Goal: Task Accomplishment & Management: Manage account settings

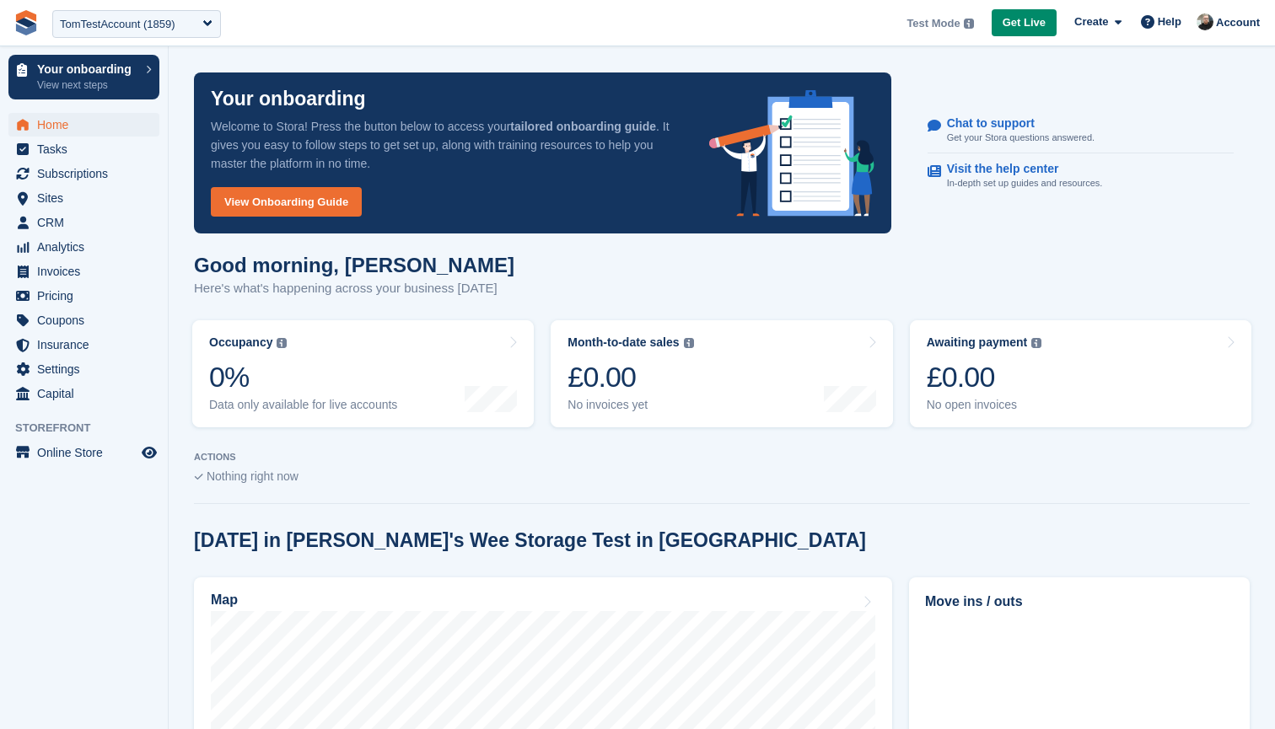
click at [453, 35] on span "**********" at bounding box center [637, 23] width 1275 height 46
click at [144, 26] on div "TomTestAccount (1859)" at bounding box center [118, 24] width 116 height 17
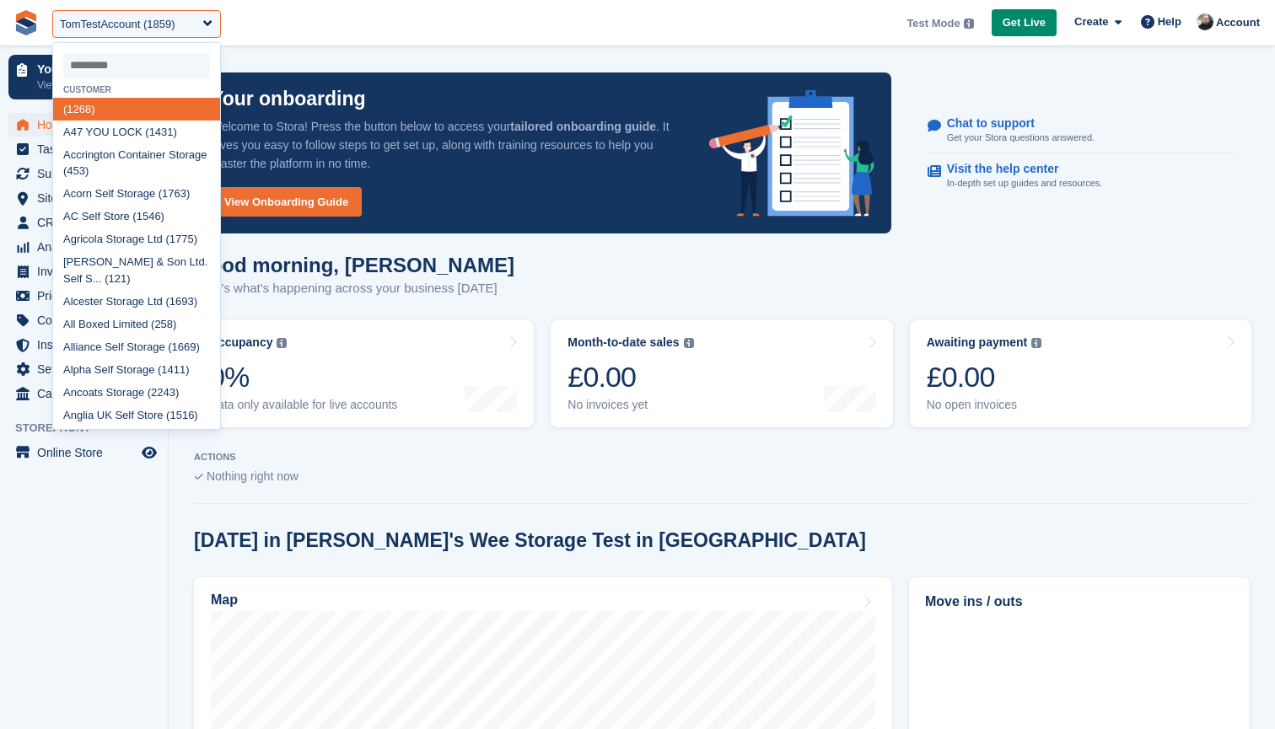
click at [121, 62] on input "select-one" at bounding box center [136, 65] width 147 height 25
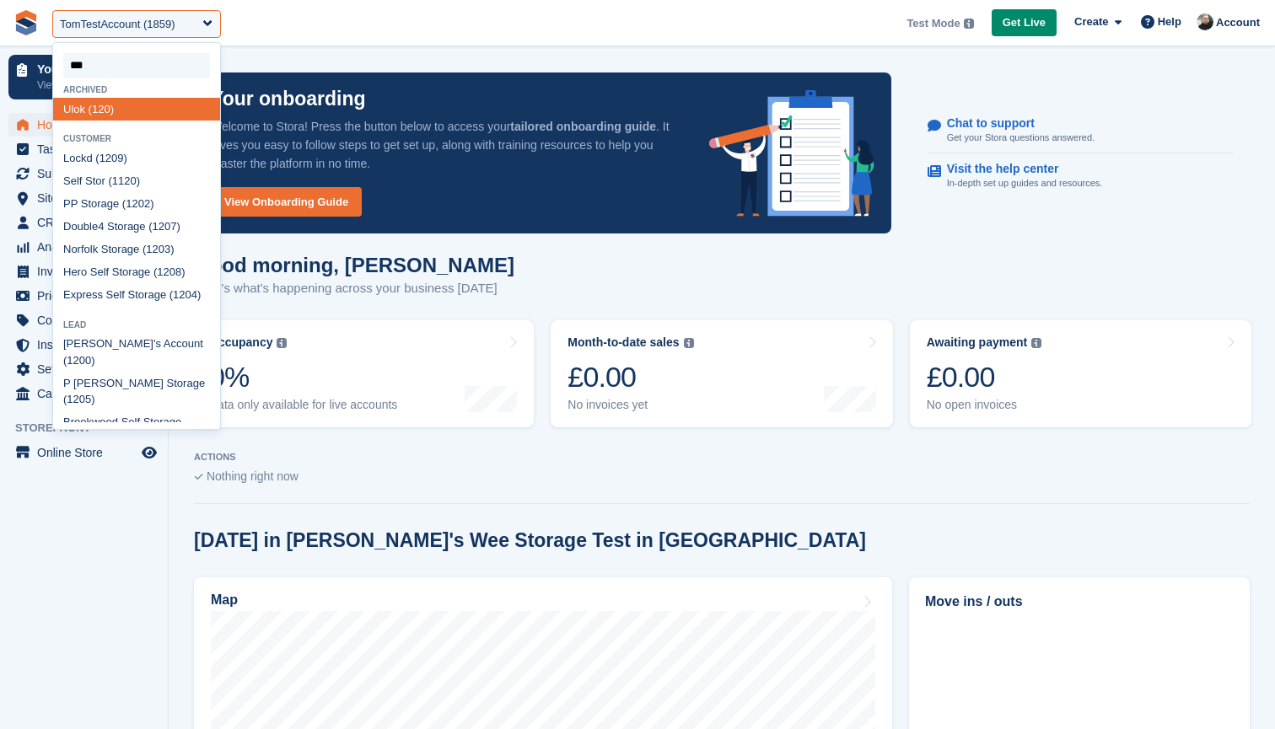
type input "****"
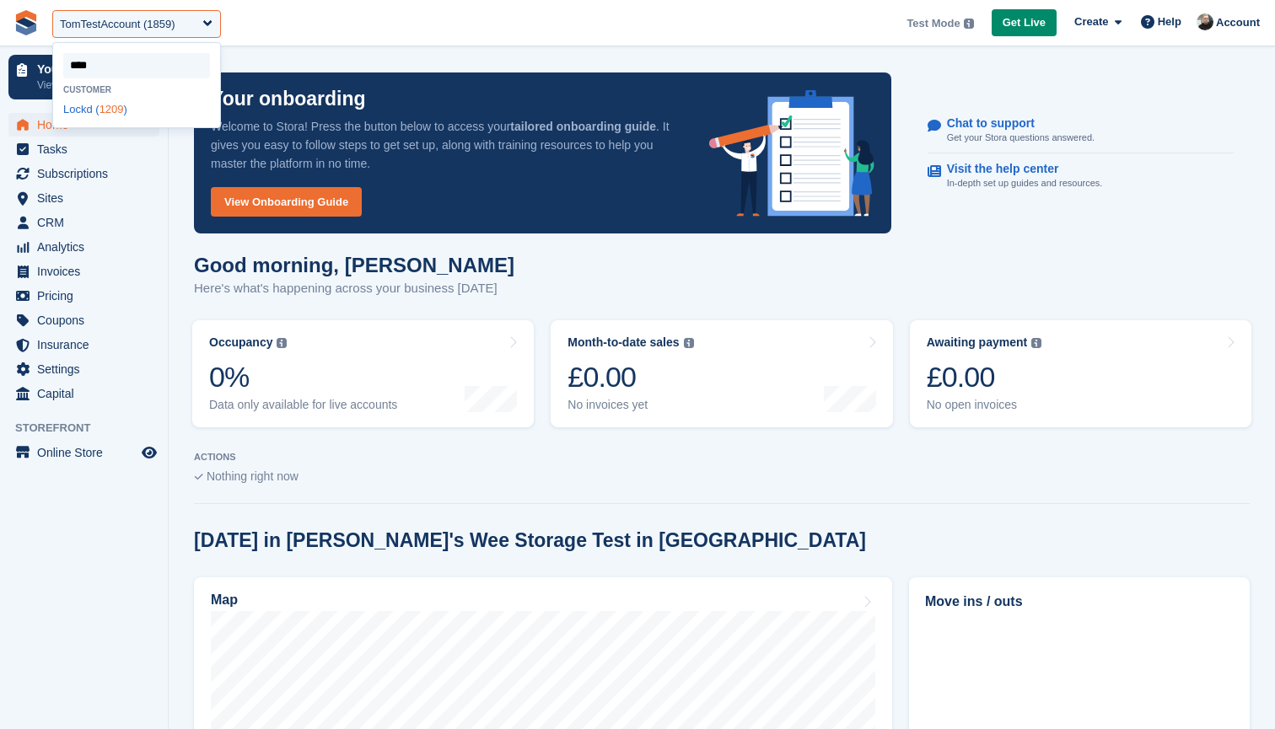
click at [87, 106] on div "Lockd ( 1209 )" at bounding box center [136, 109] width 167 height 23
select select "****"
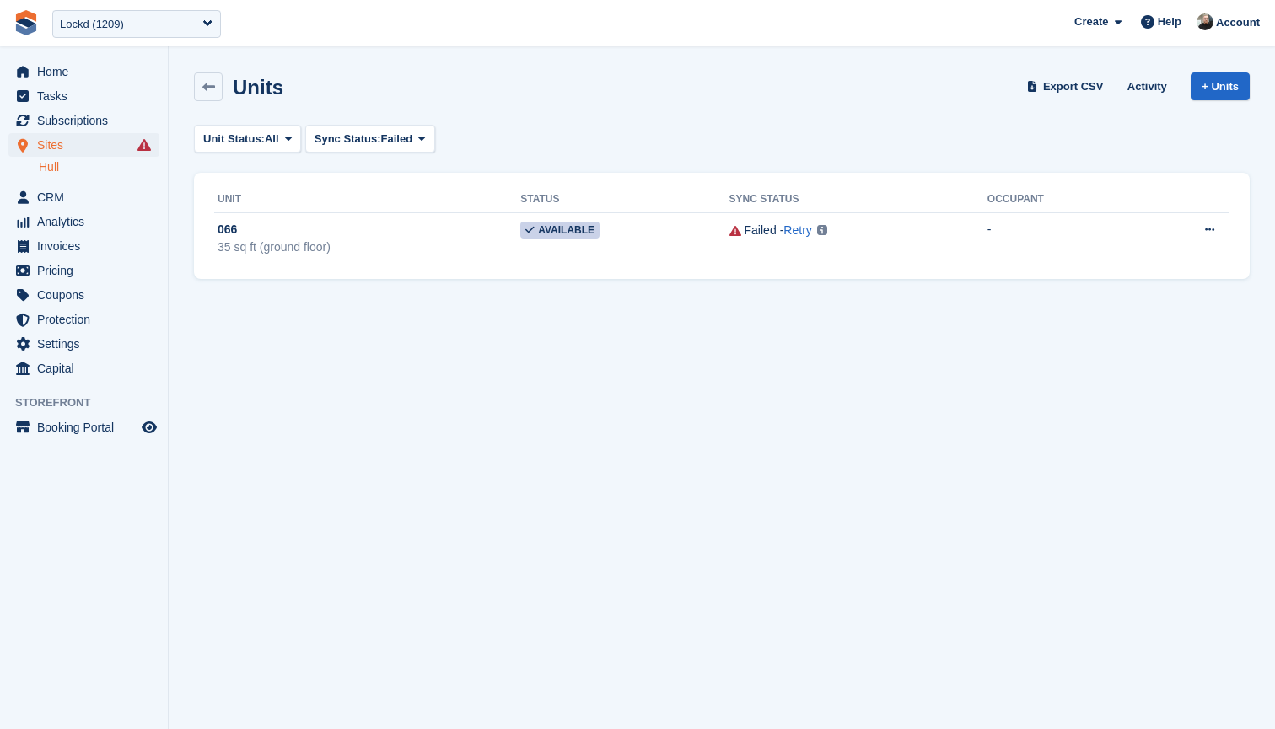
click at [580, 120] on div "Units Export CSV Activity + Units Unit Status: All All Available Reserved Occup…" at bounding box center [722, 171] width 1056 height 215
click at [94, 142] on span "Sites" at bounding box center [87, 145] width 101 height 24
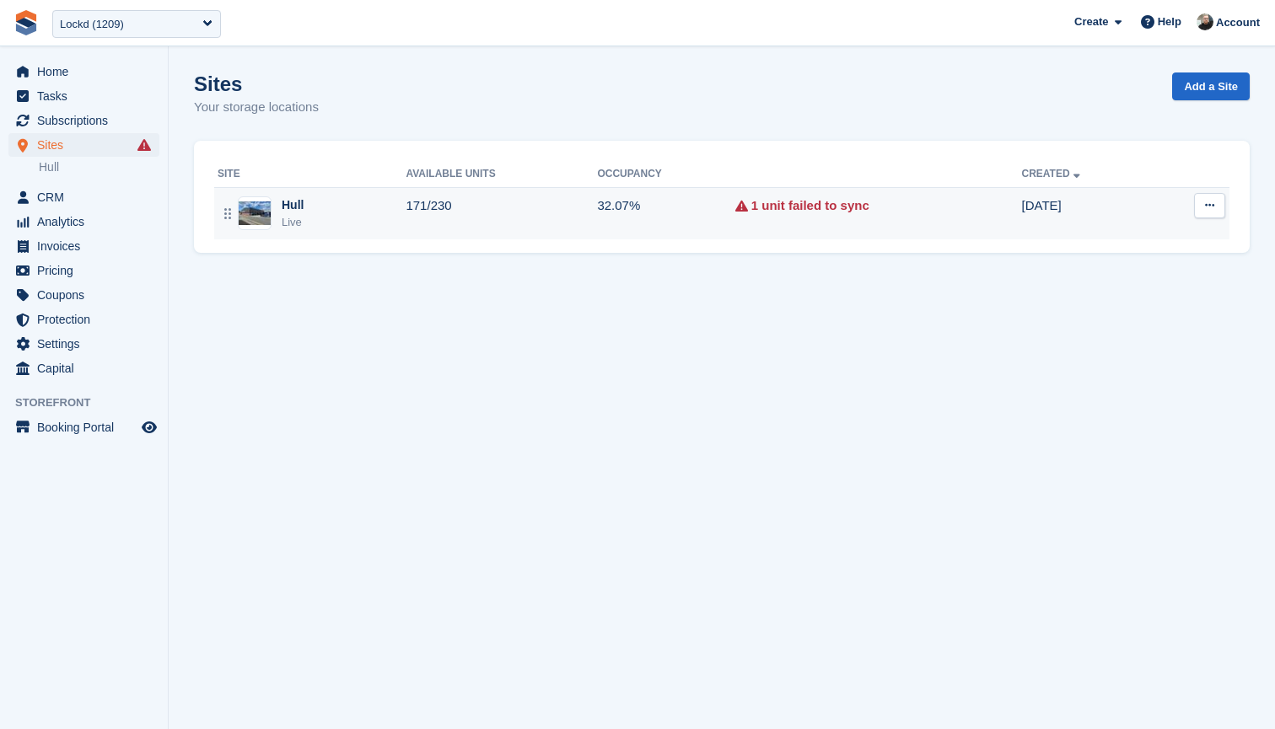
click at [556, 207] on td "171/230" at bounding box center [501, 213] width 191 height 52
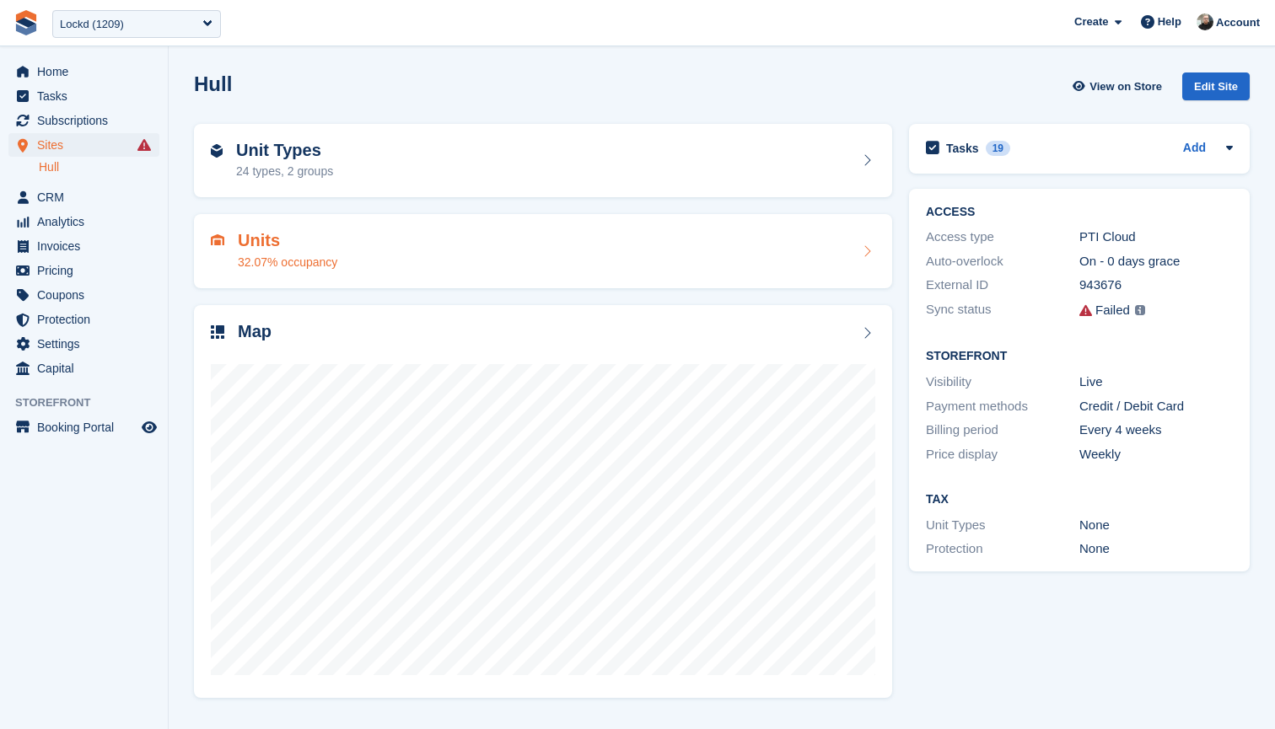
click at [374, 247] on div "Units 32.07% occupancy" at bounding box center [543, 251] width 664 height 40
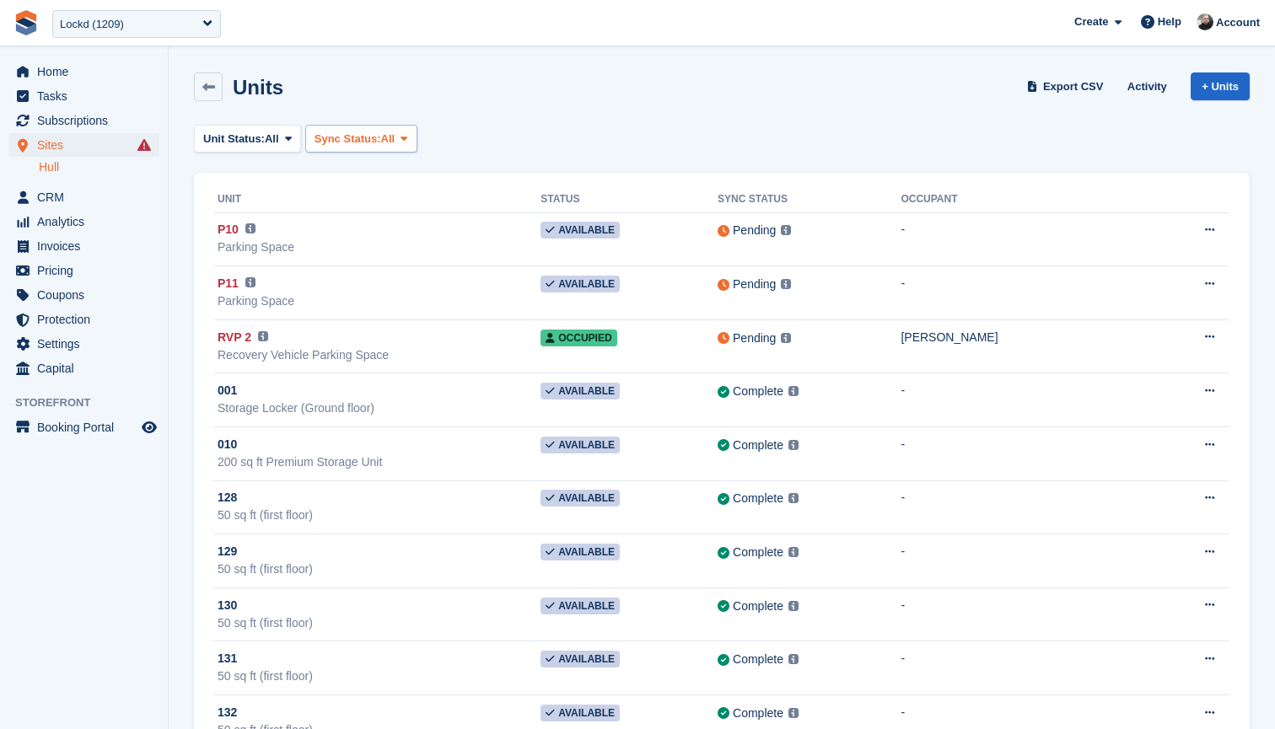
click at [363, 138] on span "Sync Status:" at bounding box center [347, 139] width 67 height 17
click at [357, 240] on link "Failed" at bounding box center [386, 239] width 147 height 30
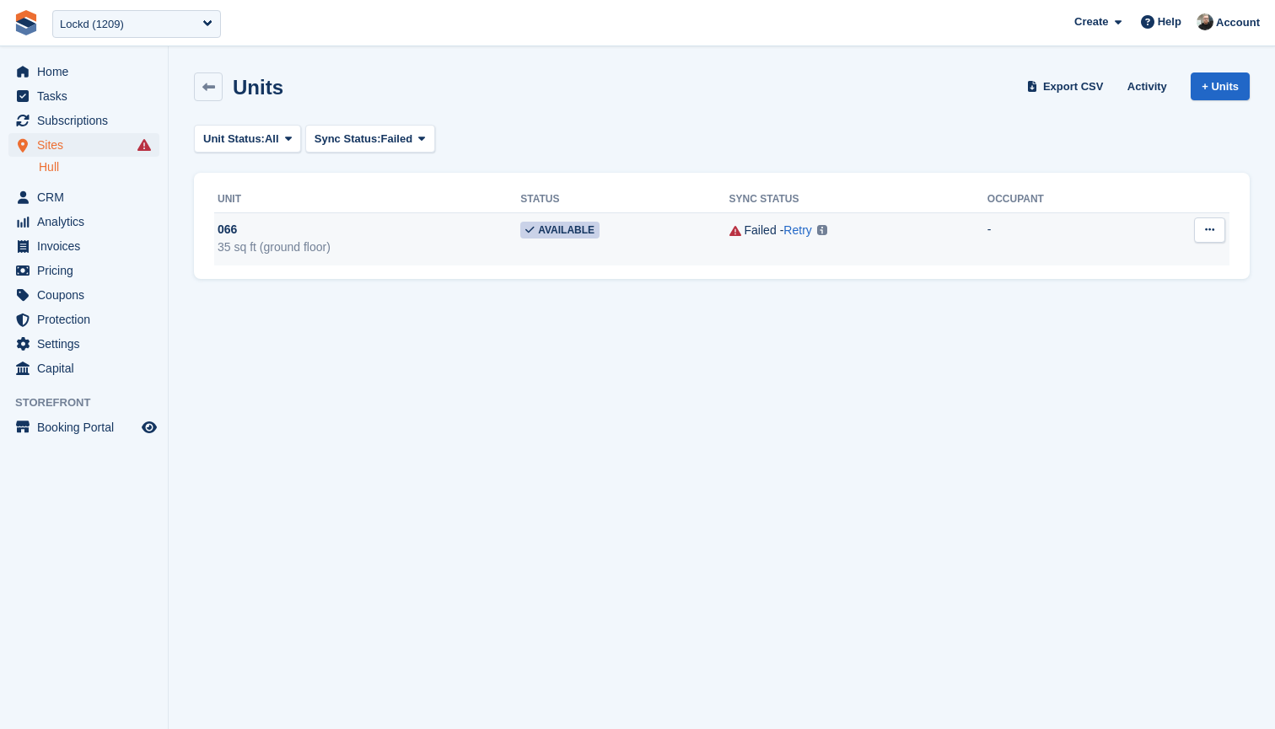
click at [434, 216] on td "066 35 sq ft (ground floor)" at bounding box center [367, 238] width 306 height 53
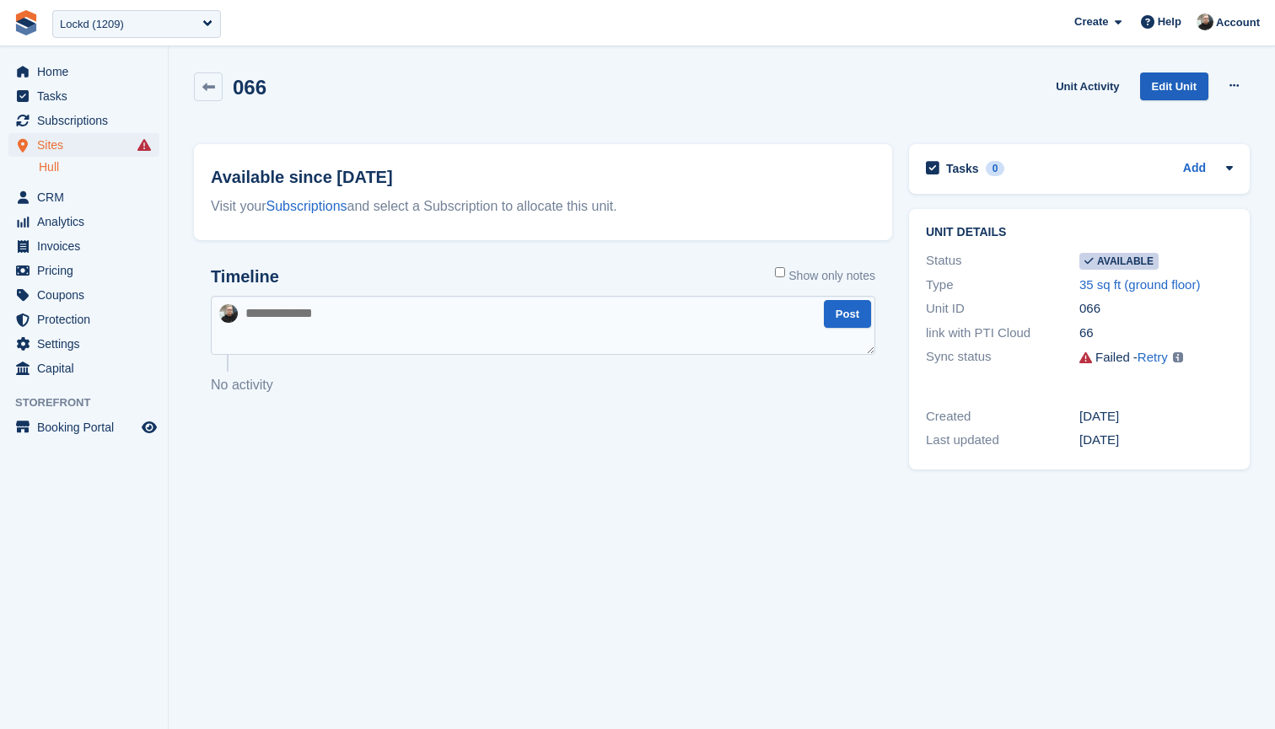
click at [1187, 86] on link "Edit Unit" at bounding box center [1174, 87] width 68 height 28
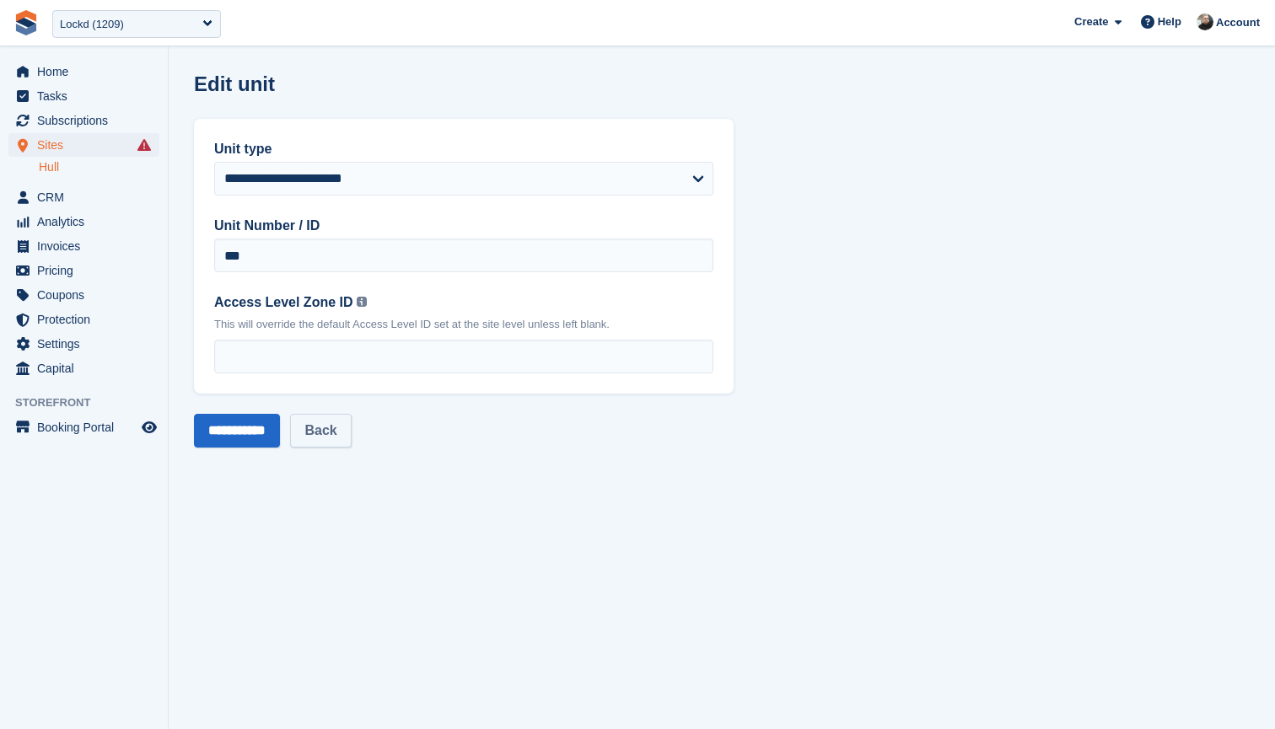
click at [332, 434] on link "Back" at bounding box center [320, 431] width 61 height 34
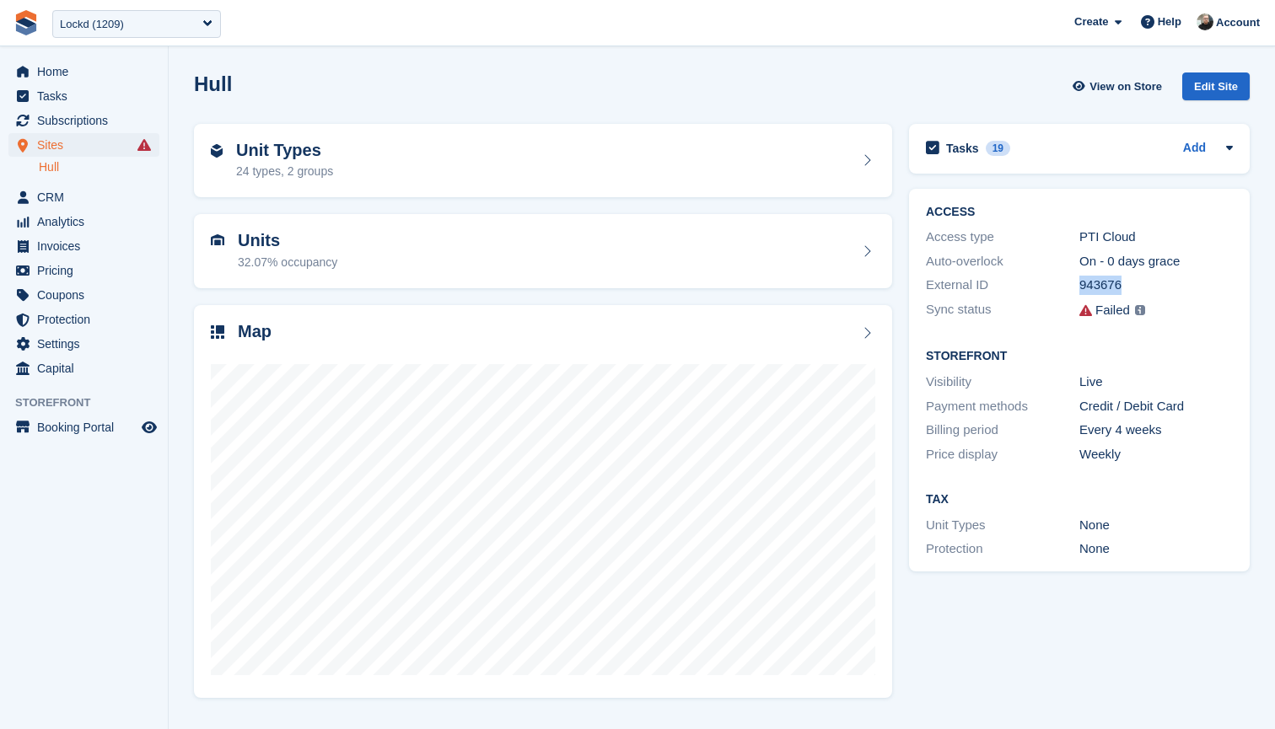
drag, startPoint x: 1079, startPoint y: 282, endPoint x: 1142, endPoint y: 288, distance: 62.7
click at [1142, 288] on div "943676" at bounding box center [1155, 285] width 153 height 19
click at [454, 234] on div "Units 32.07% occupancy" at bounding box center [543, 251] width 664 height 40
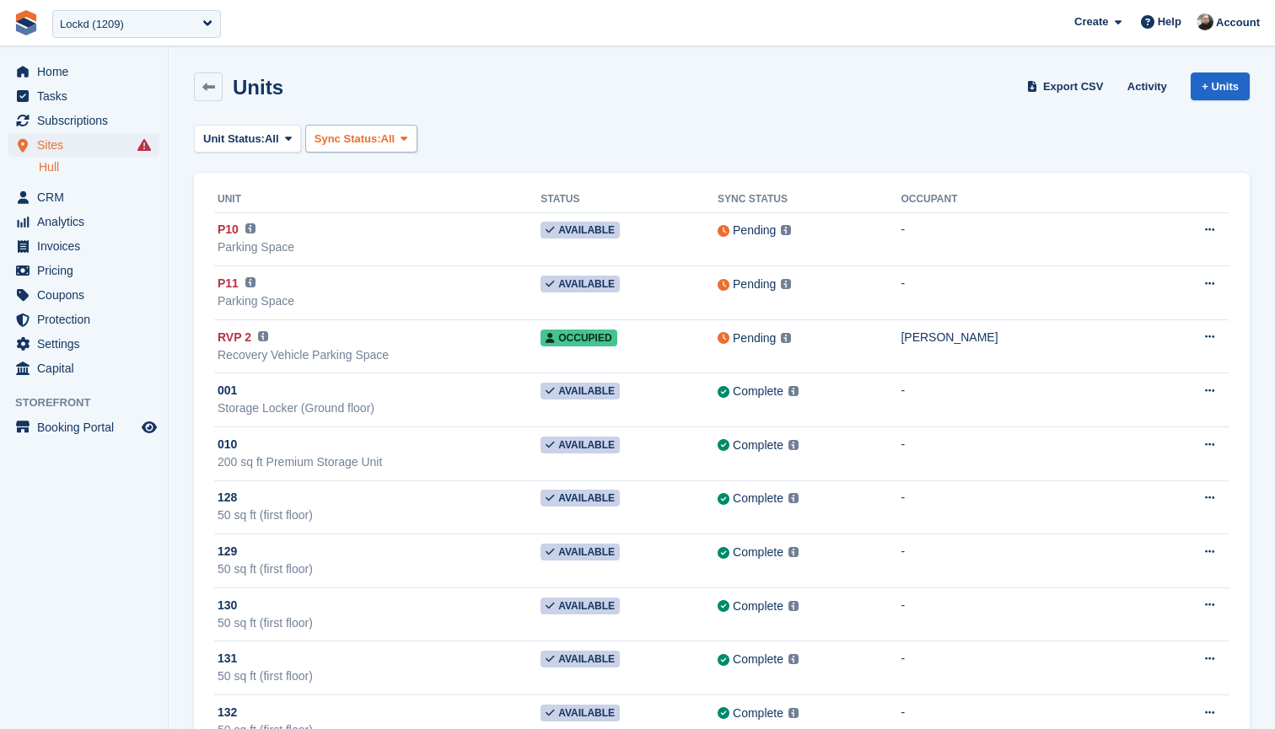
click at [381, 131] on span "Sync Status:" at bounding box center [347, 139] width 67 height 17
click at [375, 239] on link "Failed" at bounding box center [386, 239] width 147 height 30
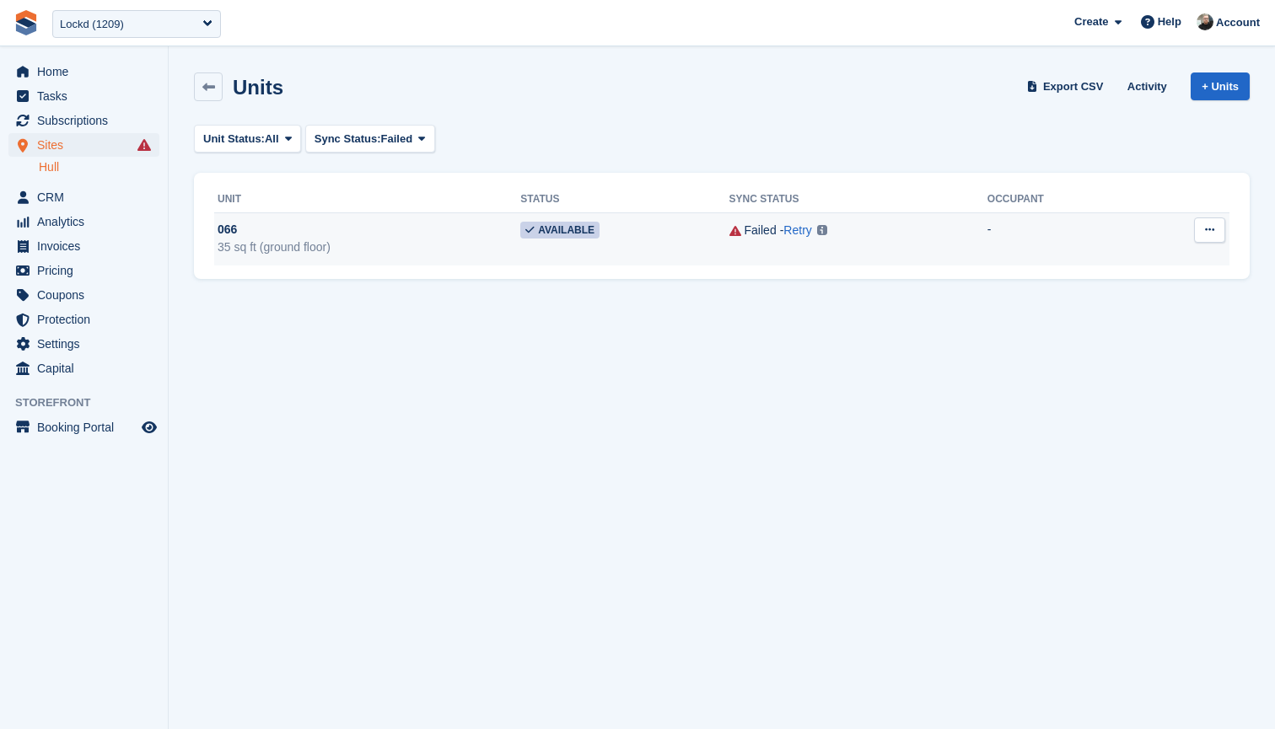
click at [880, 236] on div "Failed - Retry Unit does not exist on PTI Cloud Learn more →" at bounding box center [858, 230] width 258 height 19
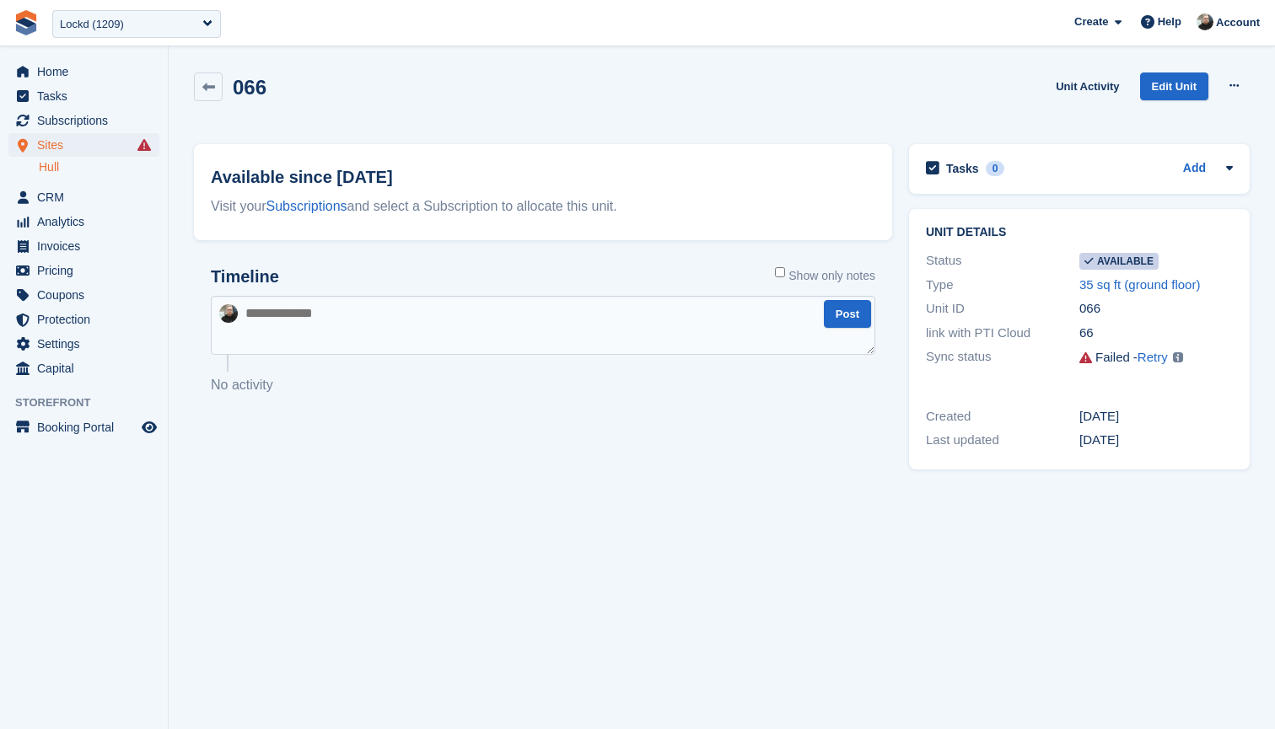
click at [66, 168] on link "Hull" at bounding box center [99, 167] width 121 height 16
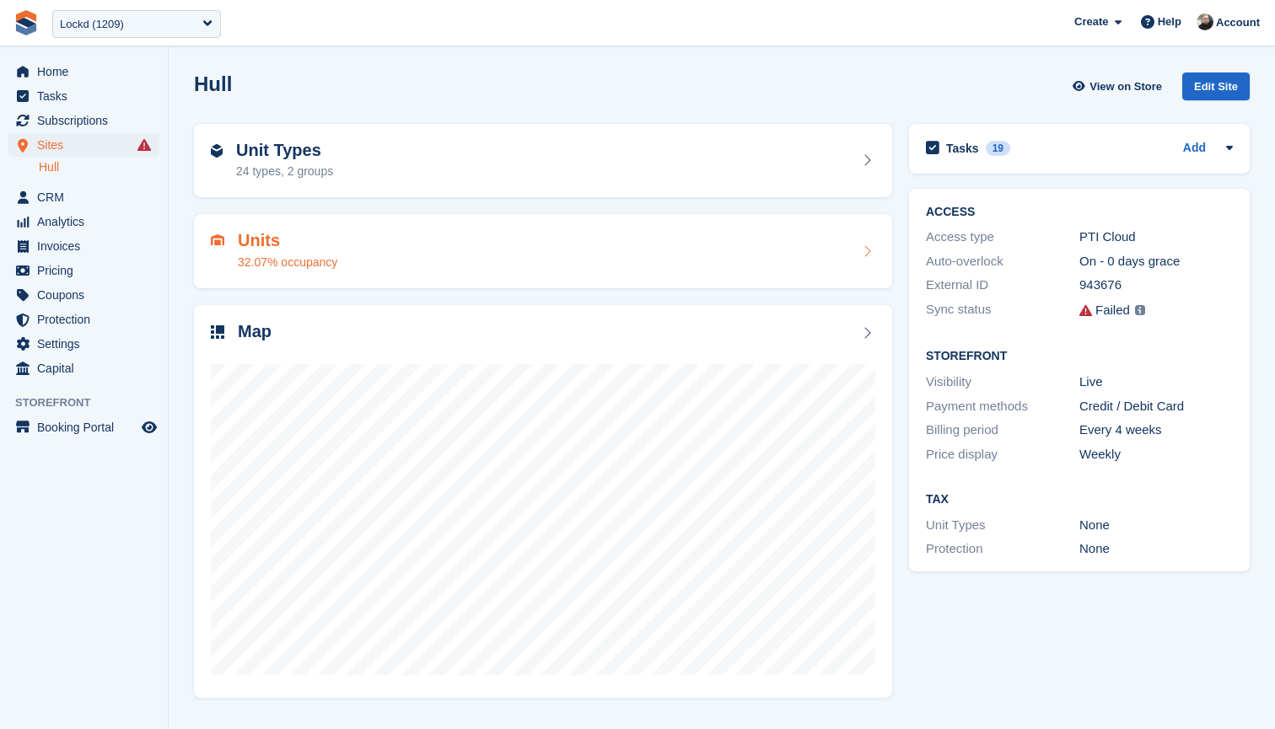
click at [529, 237] on div "Units 32.07% occupancy" at bounding box center [543, 251] width 664 height 40
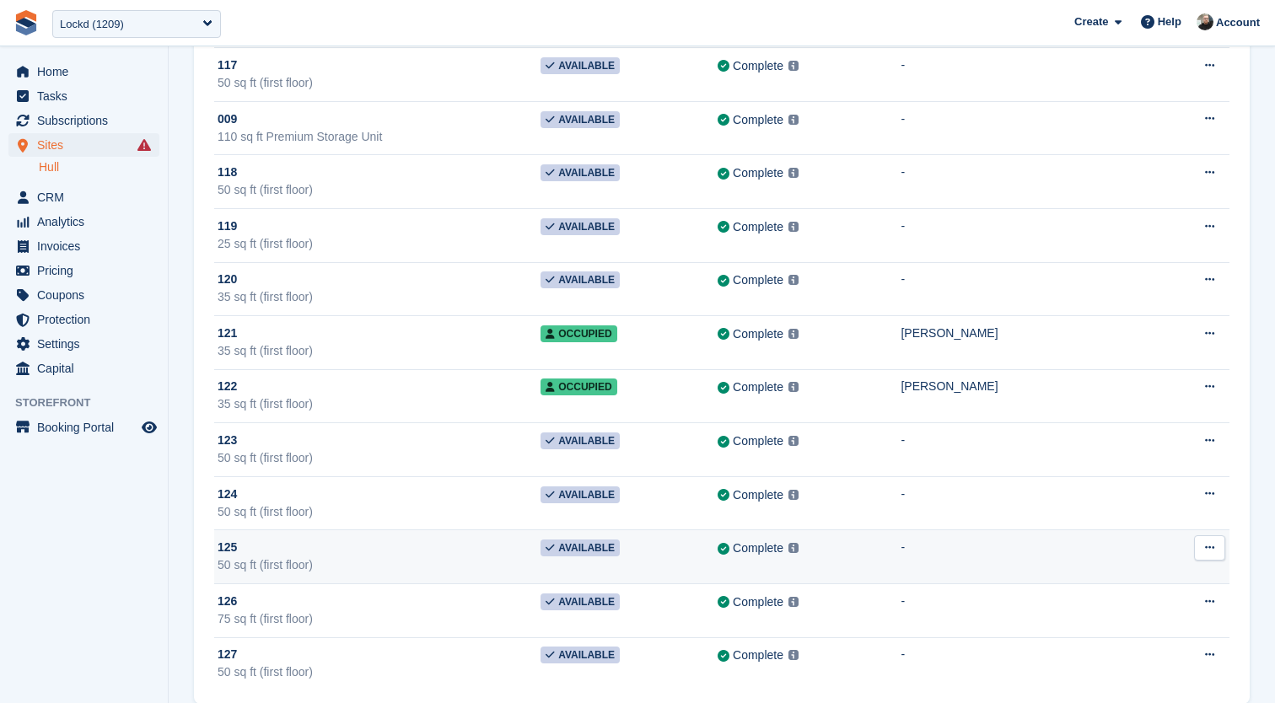
scroll to position [10204, 0]
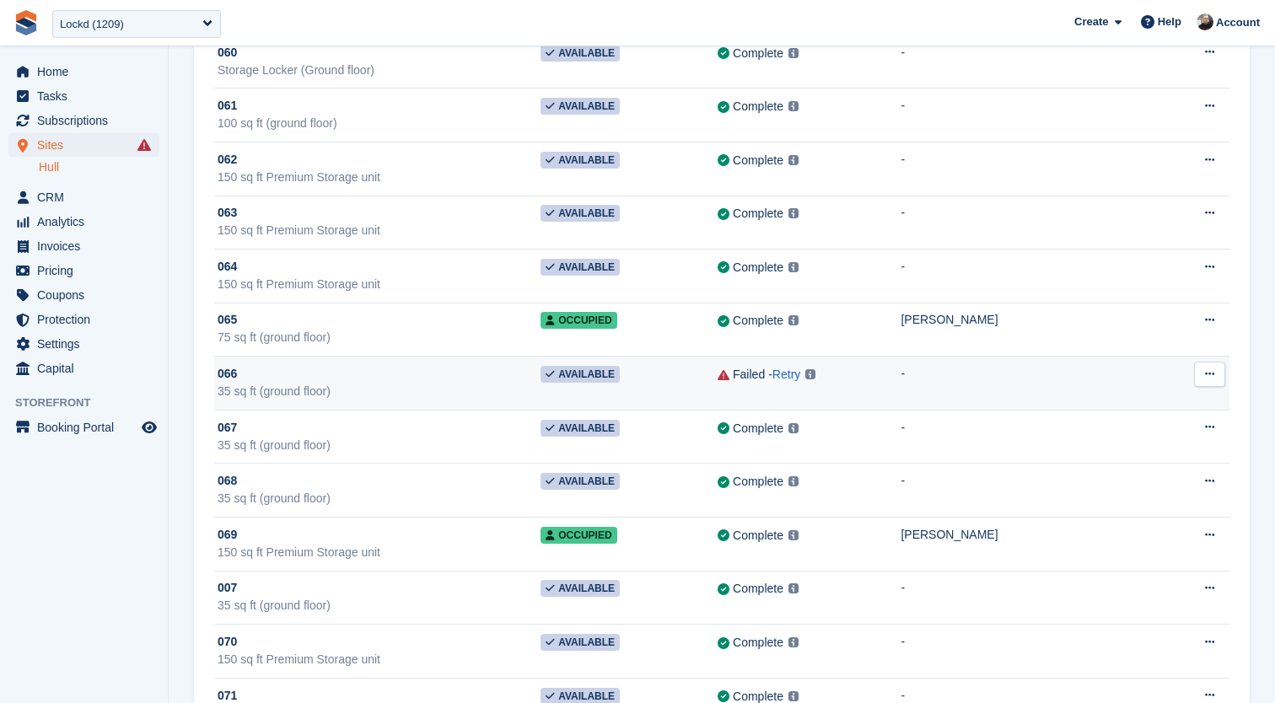
click at [950, 379] on td "-" at bounding box center [1031, 384] width 262 height 54
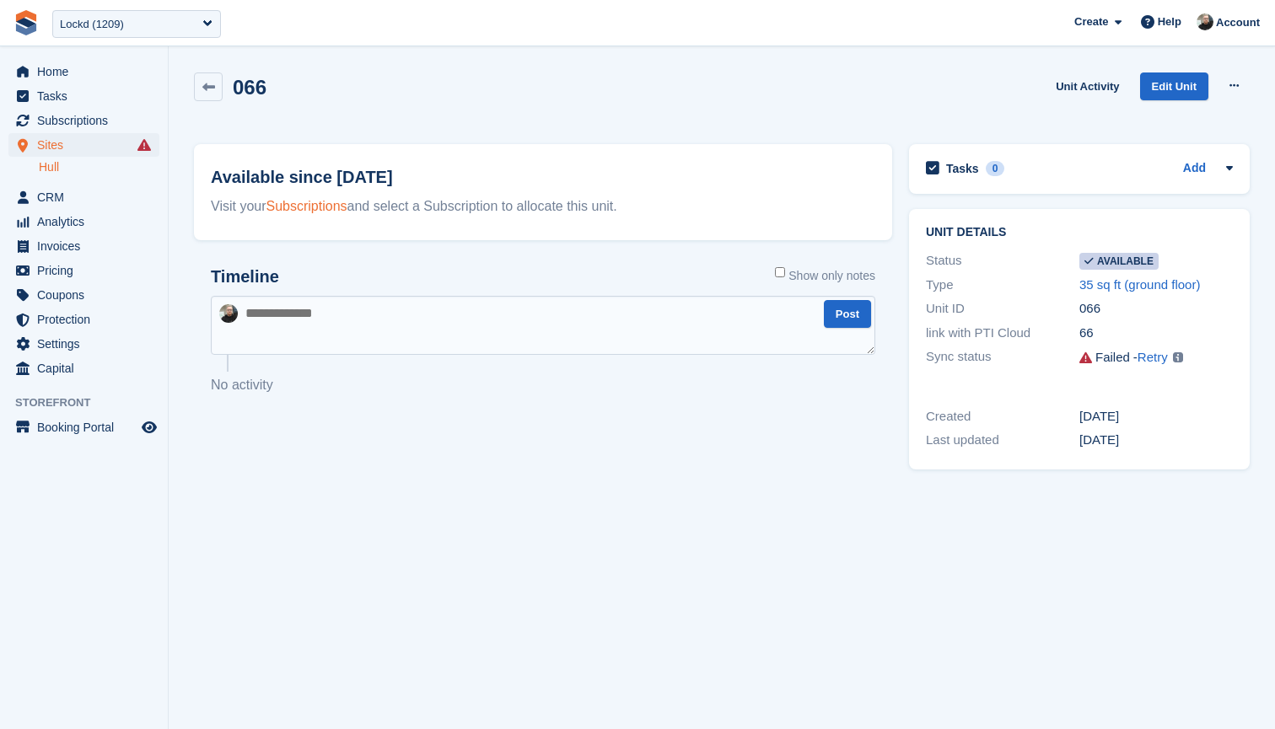
click at [297, 205] on link "Subscriptions" at bounding box center [306, 206] width 81 height 14
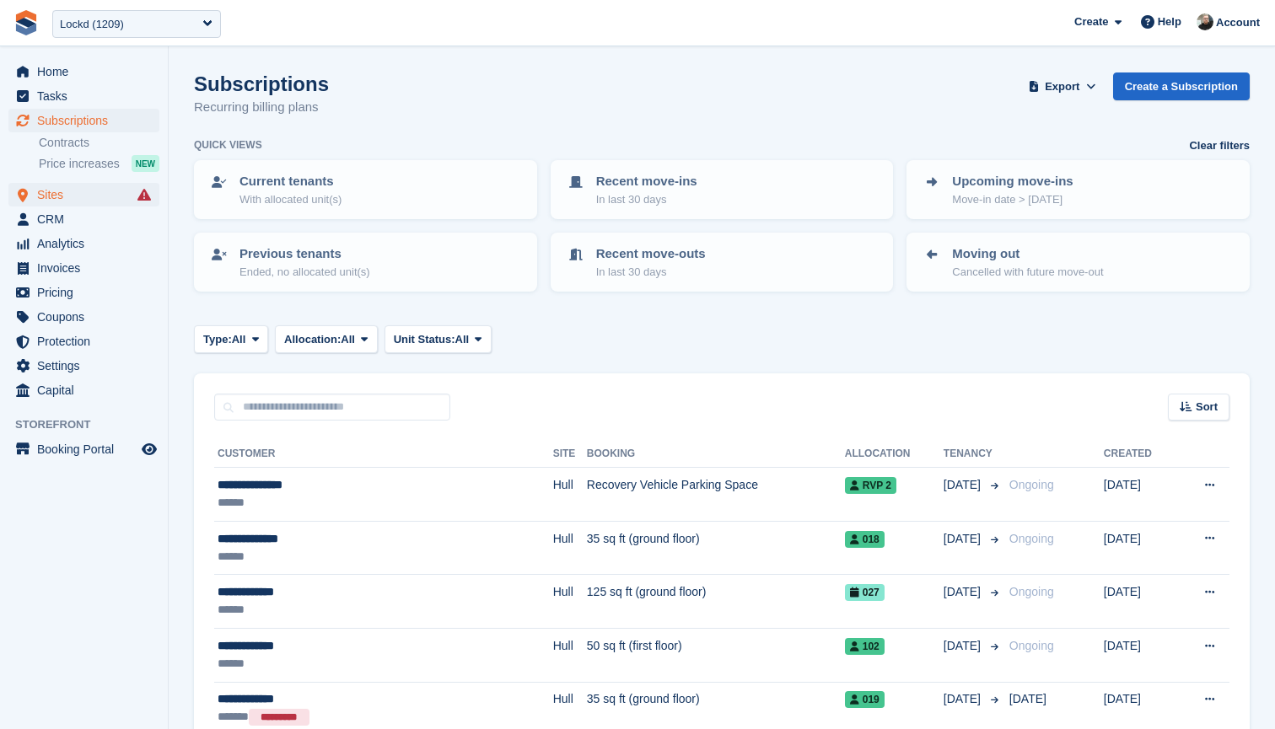
click at [74, 189] on span "Sites" at bounding box center [87, 195] width 101 height 24
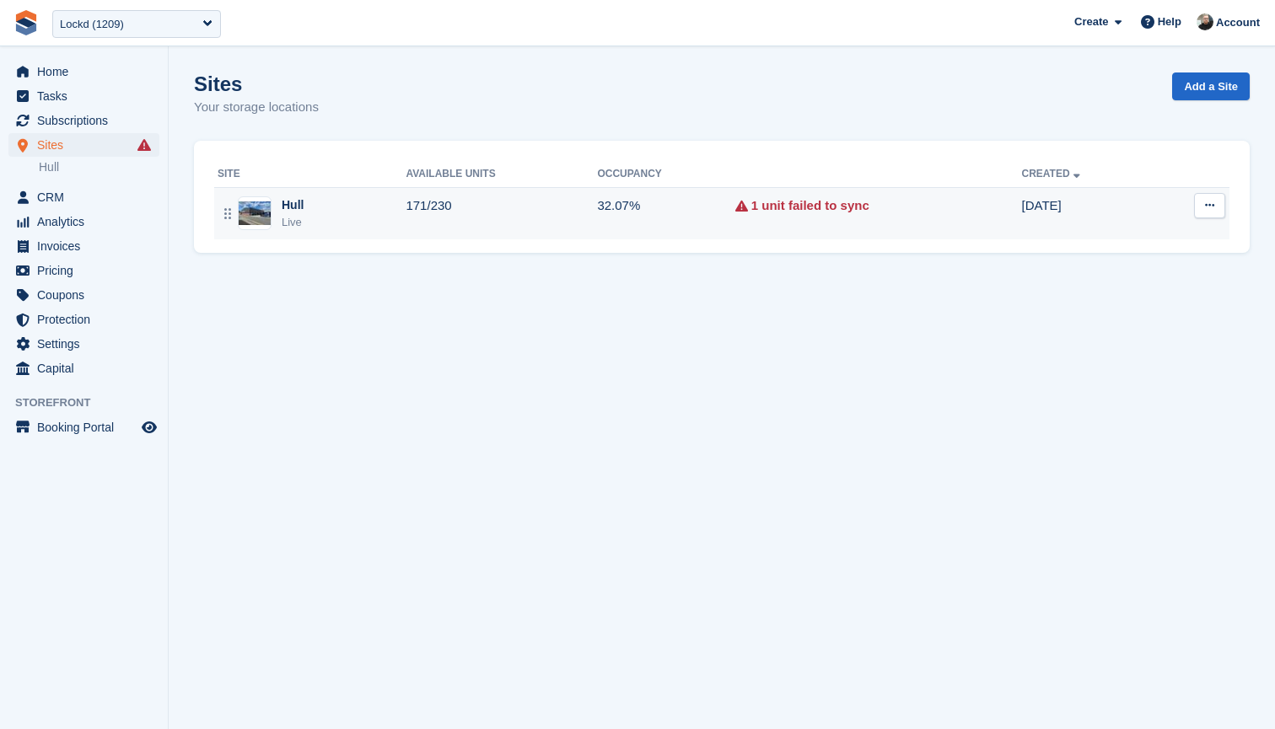
click at [1197, 208] on button at bounding box center [1209, 205] width 31 height 25
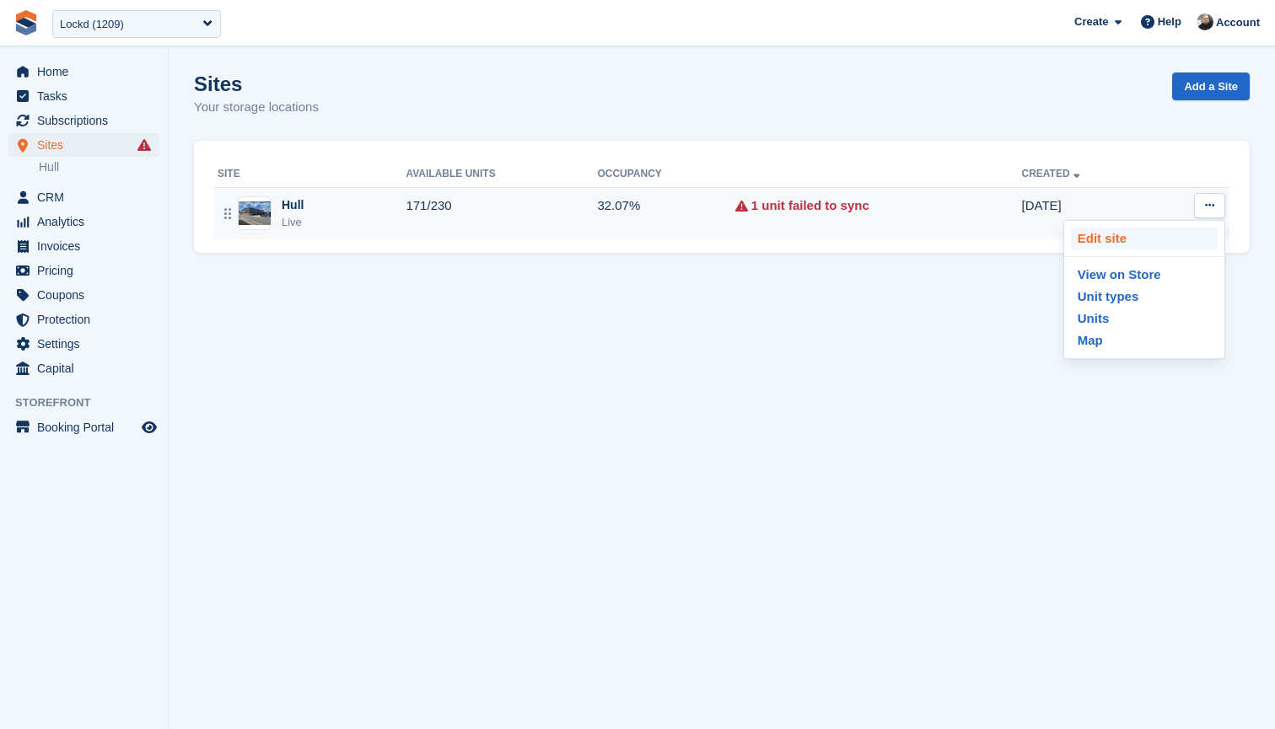
click at [1102, 239] on p "Edit site" at bounding box center [1144, 239] width 147 height 22
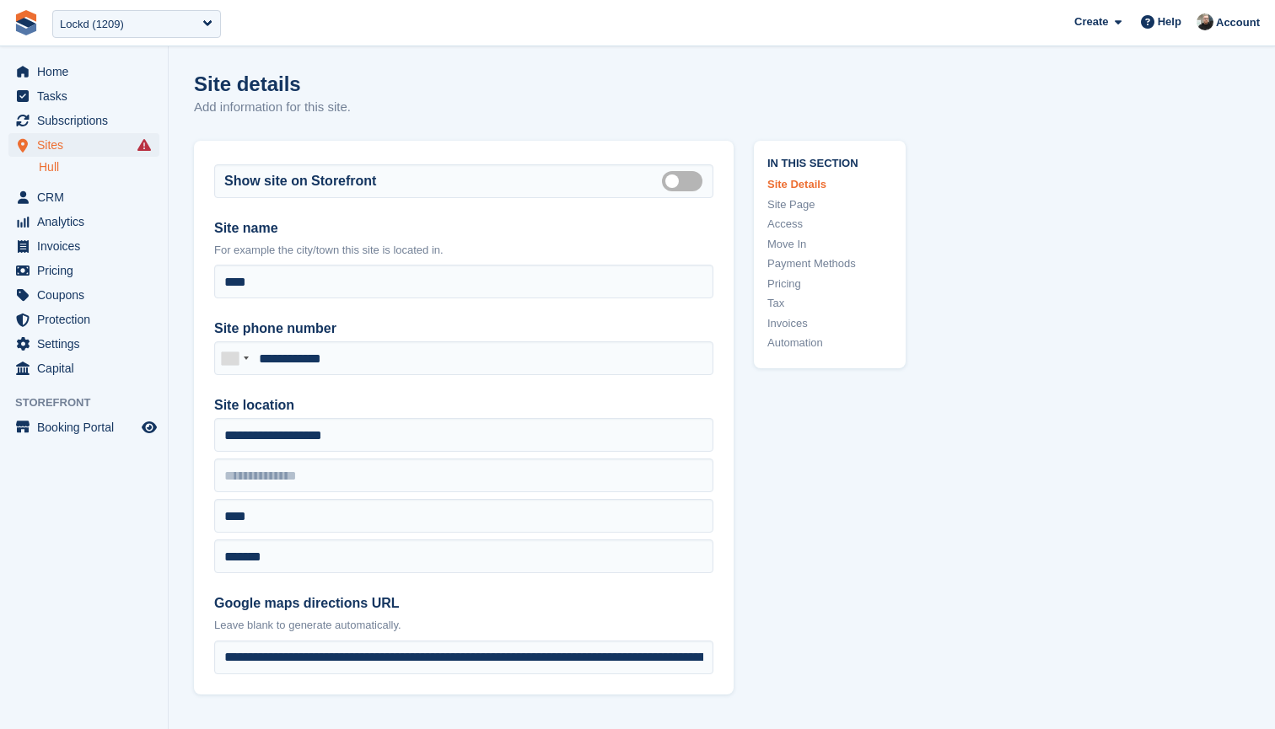
click at [782, 220] on link "Access" at bounding box center [829, 224] width 125 height 17
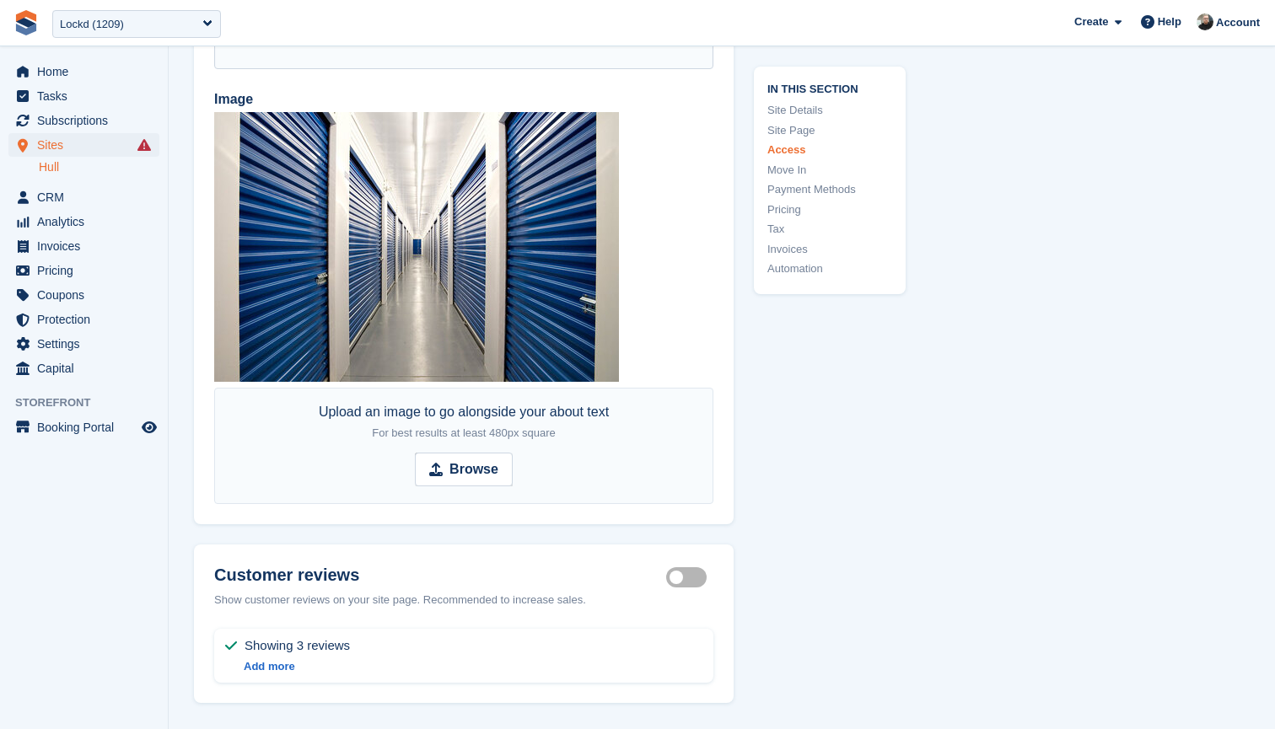
scroll to position [3943, 0]
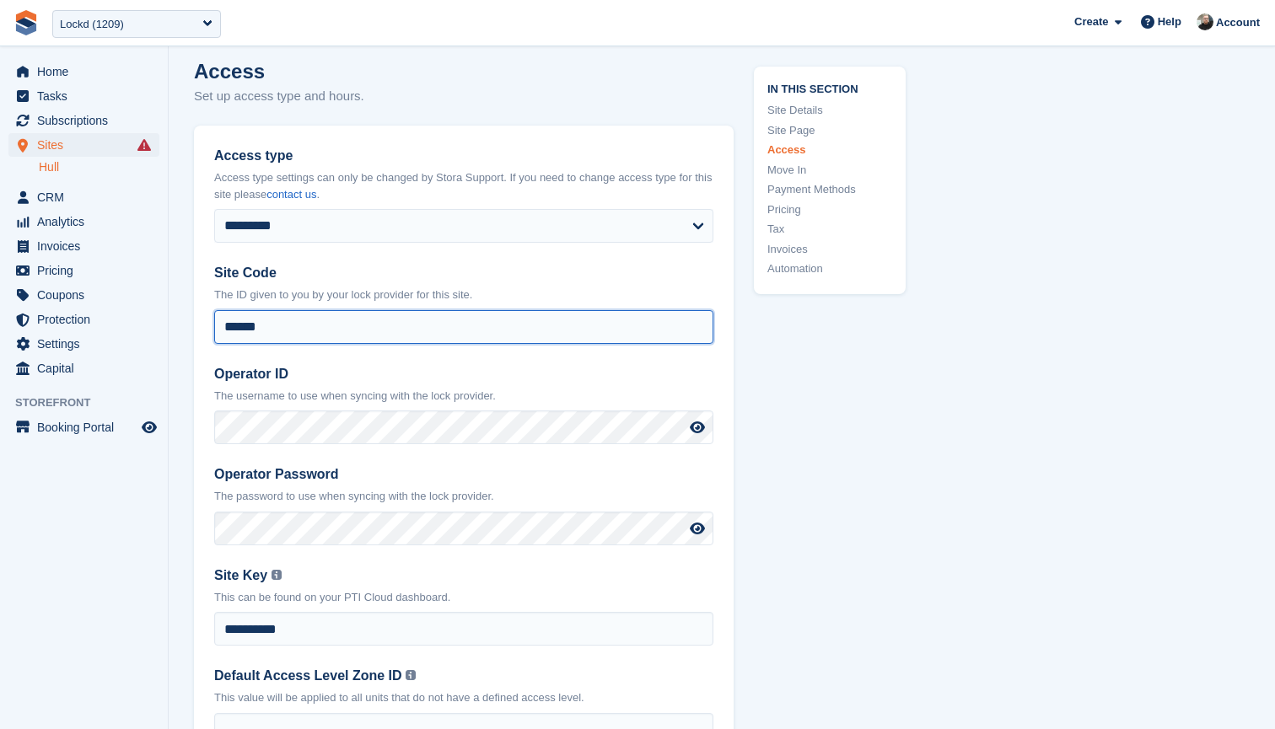
click at [345, 313] on input "******" at bounding box center [463, 327] width 499 height 34
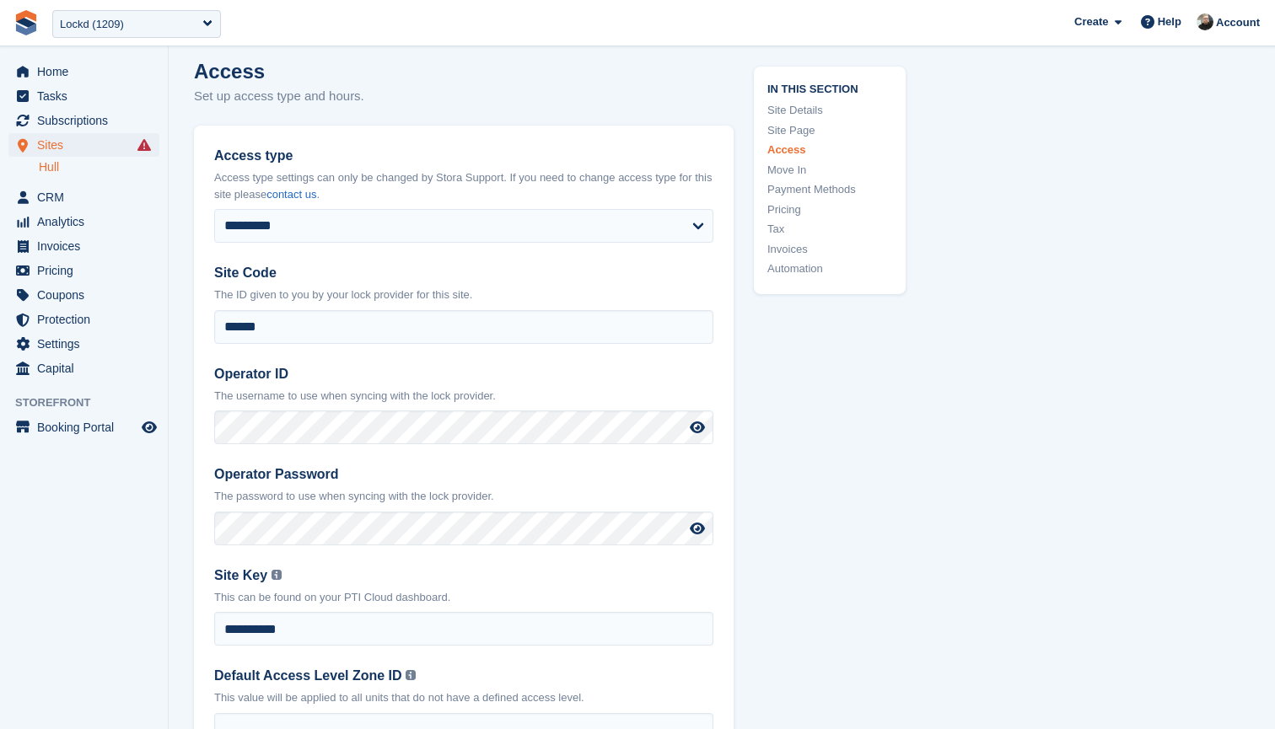
click at [94, 140] on span "Sites" at bounding box center [87, 145] width 101 height 24
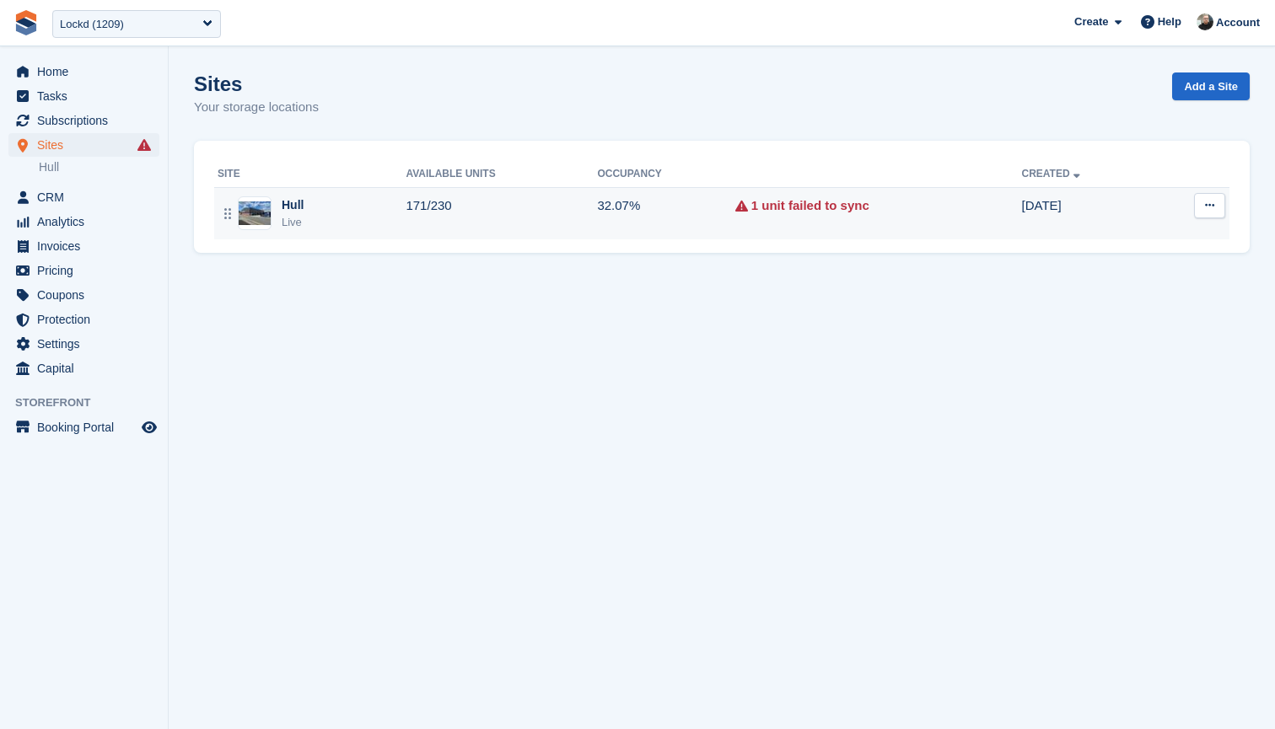
click at [945, 219] on td "1 unit failed to sync" at bounding box center [878, 213] width 287 height 52
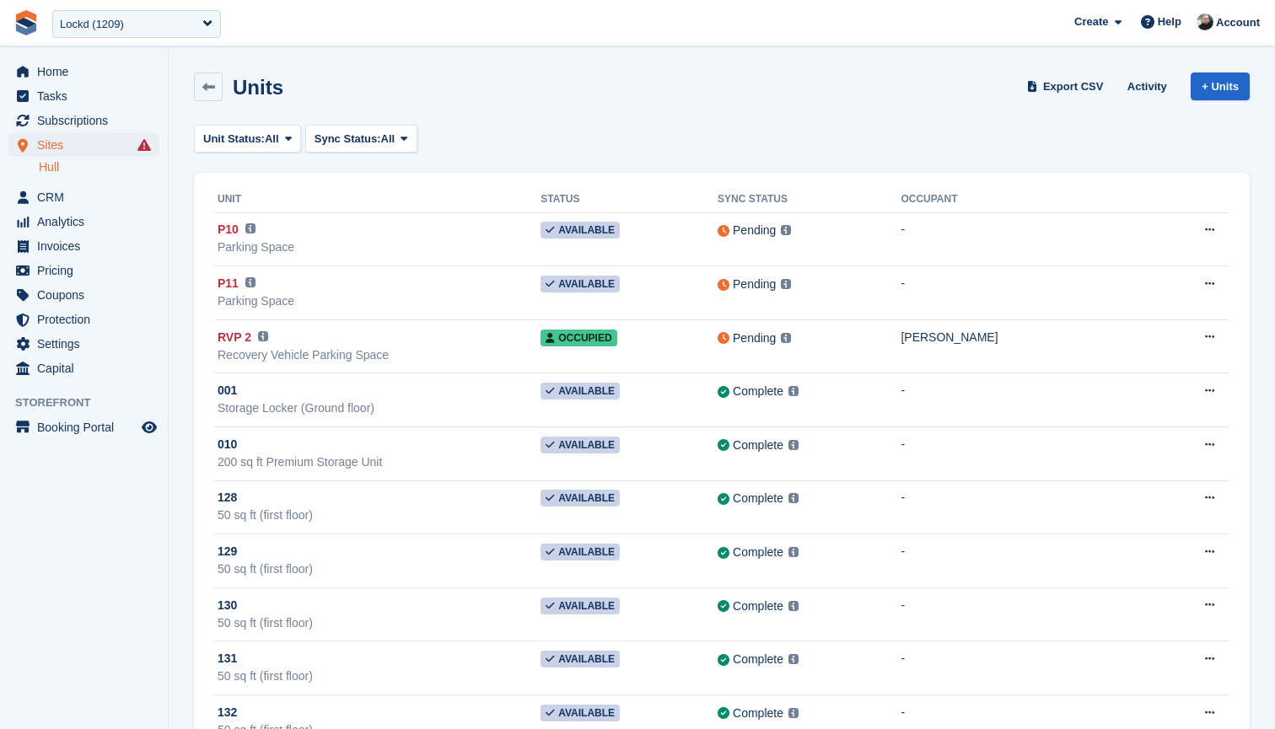
click at [633, 115] on div "Units Export CSV Activity + Units" at bounding box center [721, 90] width 1072 height 52
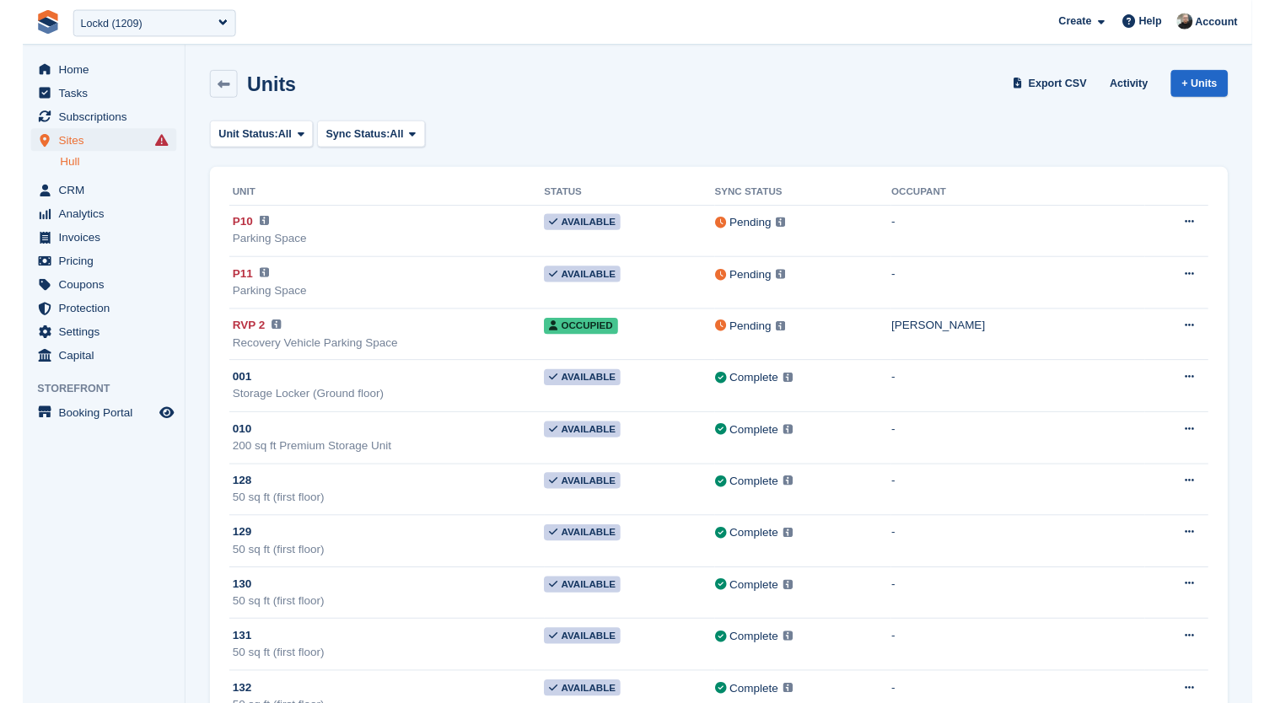
scroll to position [10192, 0]
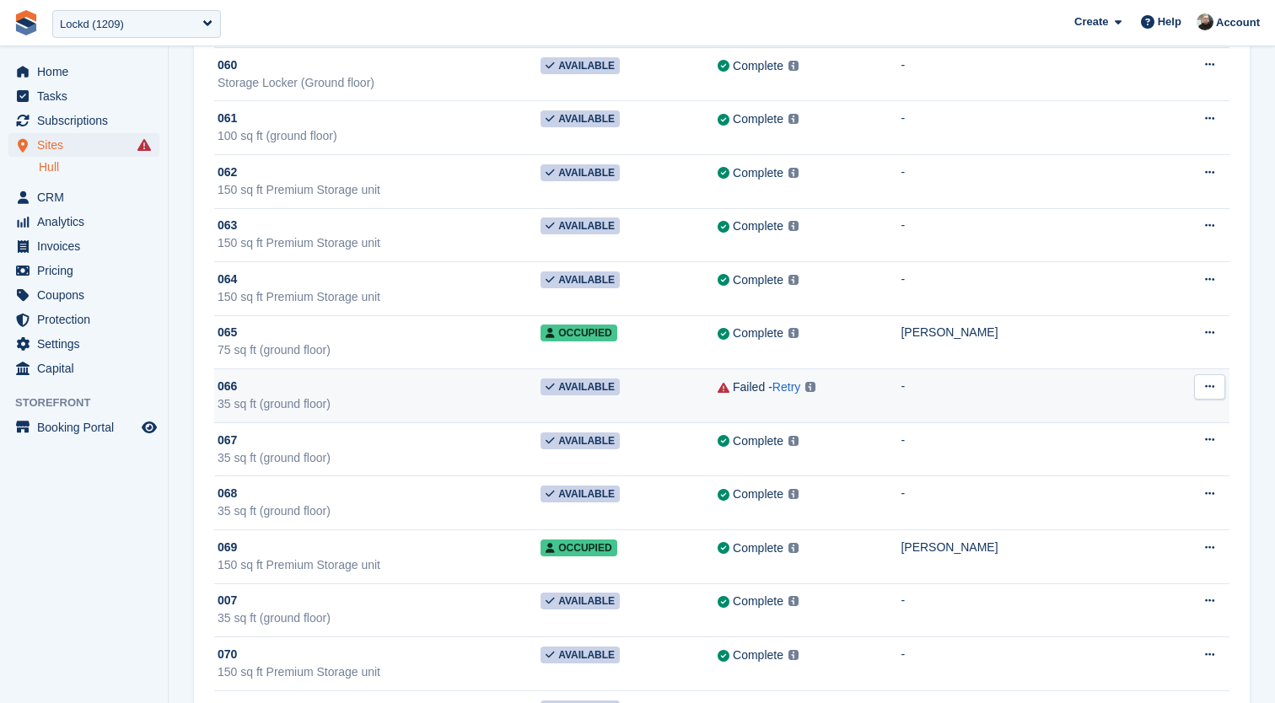
click at [959, 384] on td "-" at bounding box center [1031, 396] width 262 height 54
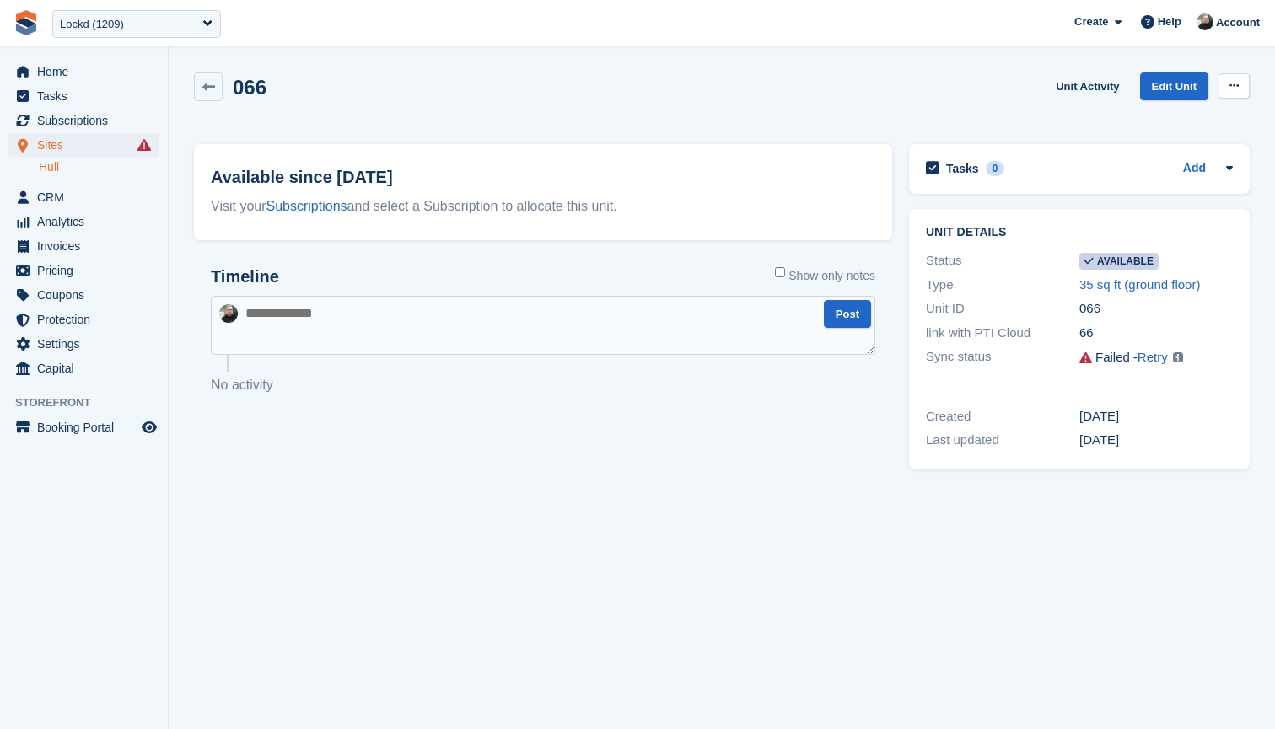
click at [1231, 88] on icon at bounding box center [1233, 85] width 9 height 11
click at [1150, 116] on p "Make unavailable" at bounding box center [1168, 119] width 147 height 22
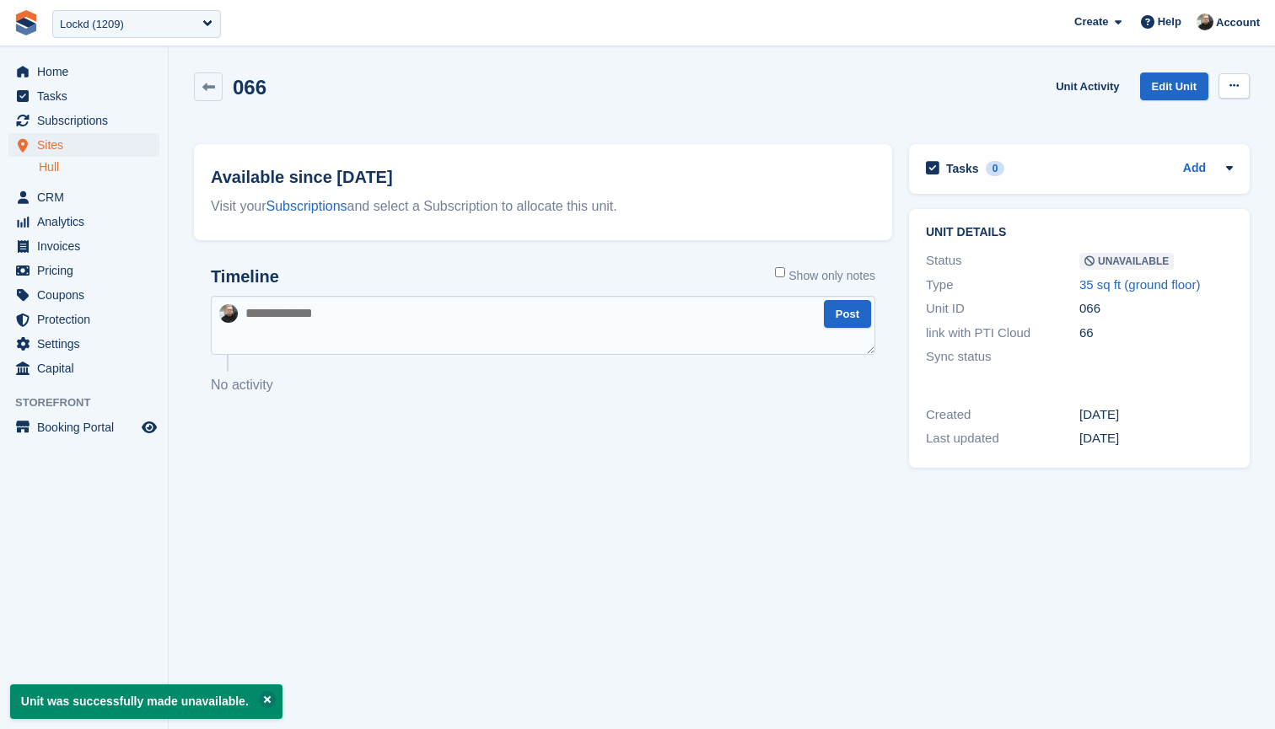
click at [1233, 84] on icon at bounding box center [1233, 85] width 9 height 11
click at [1135, 116] on p "Make Available" at bounding box center [1168, 119] width 147 height 22
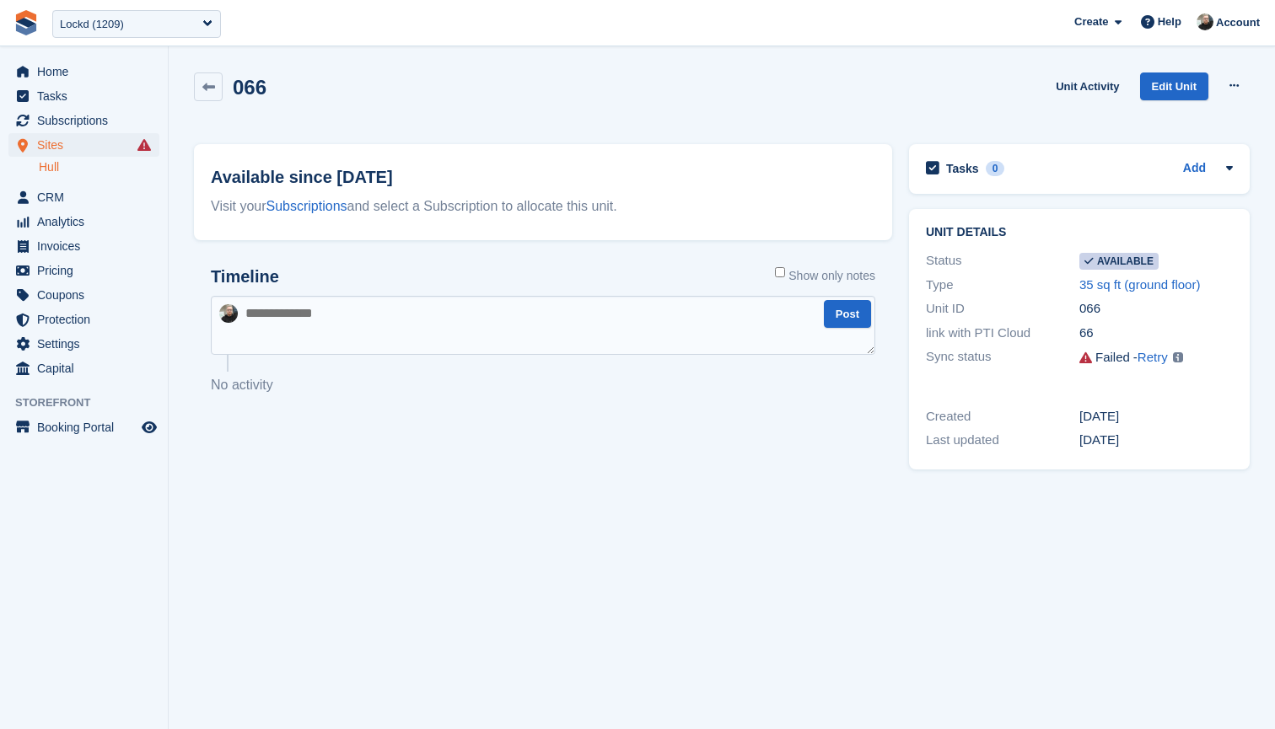
click at [1190, 400] on div "Created [DATE] Last updated [DATE]" at bounding box center [1079, 429] width 341 height 82
click at [1155, 355] on link "Retry" at bounding box center [1152, 357] width 30 height 14
click at [124, 25] on div "Lockd (1209)" at bounding box center [92, 24] width 64 height 17
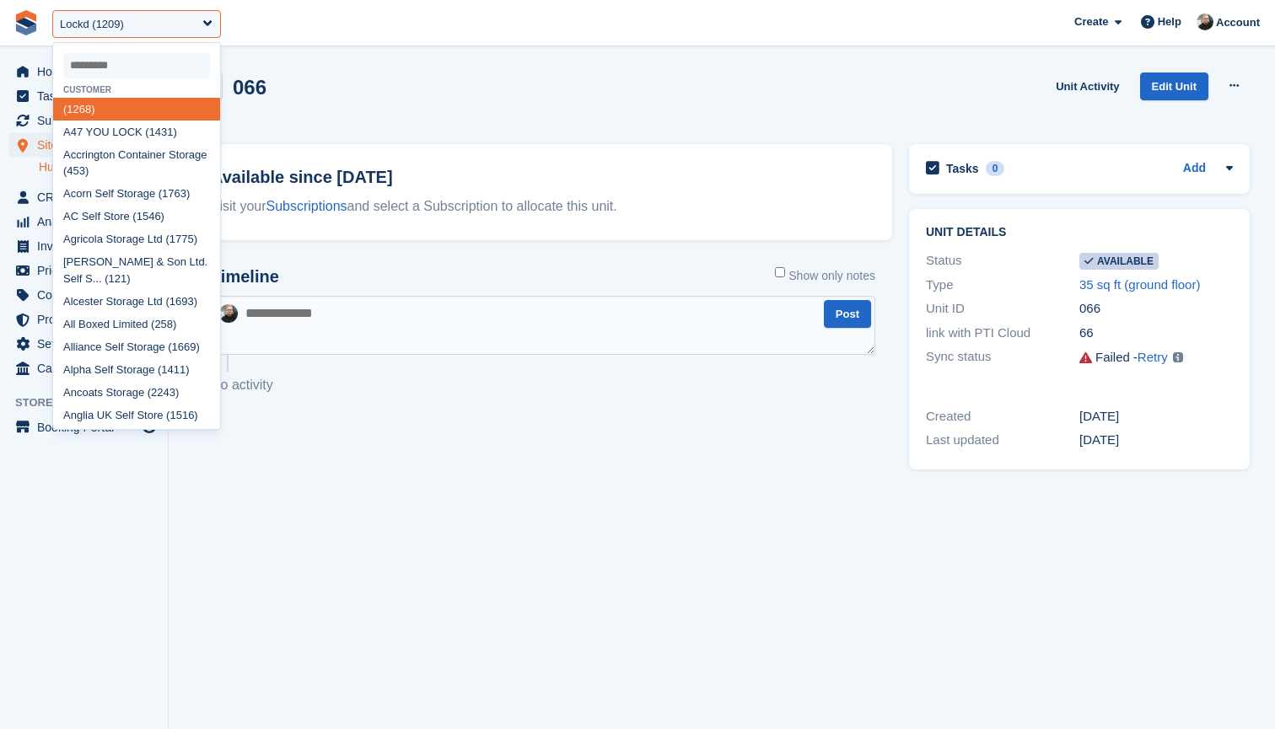
click at [298, 24] on span "**********" at bounding box center [637, 23] width 1275 height 46
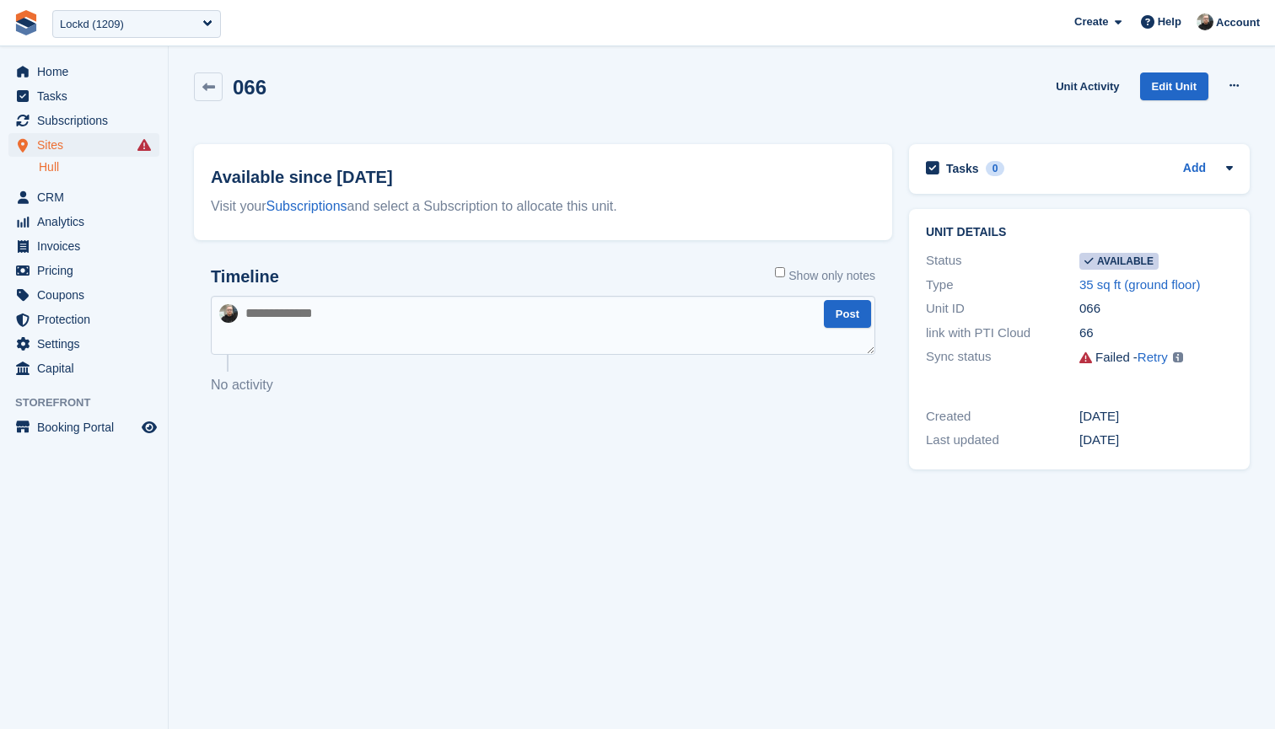
click at [272, 19] on span "**********" at bounding box center [637, 23] width 1275 height 46
click at [118, 19] on div "Lockd (1209)" at bounding box center [92, 24] width 64 height 17
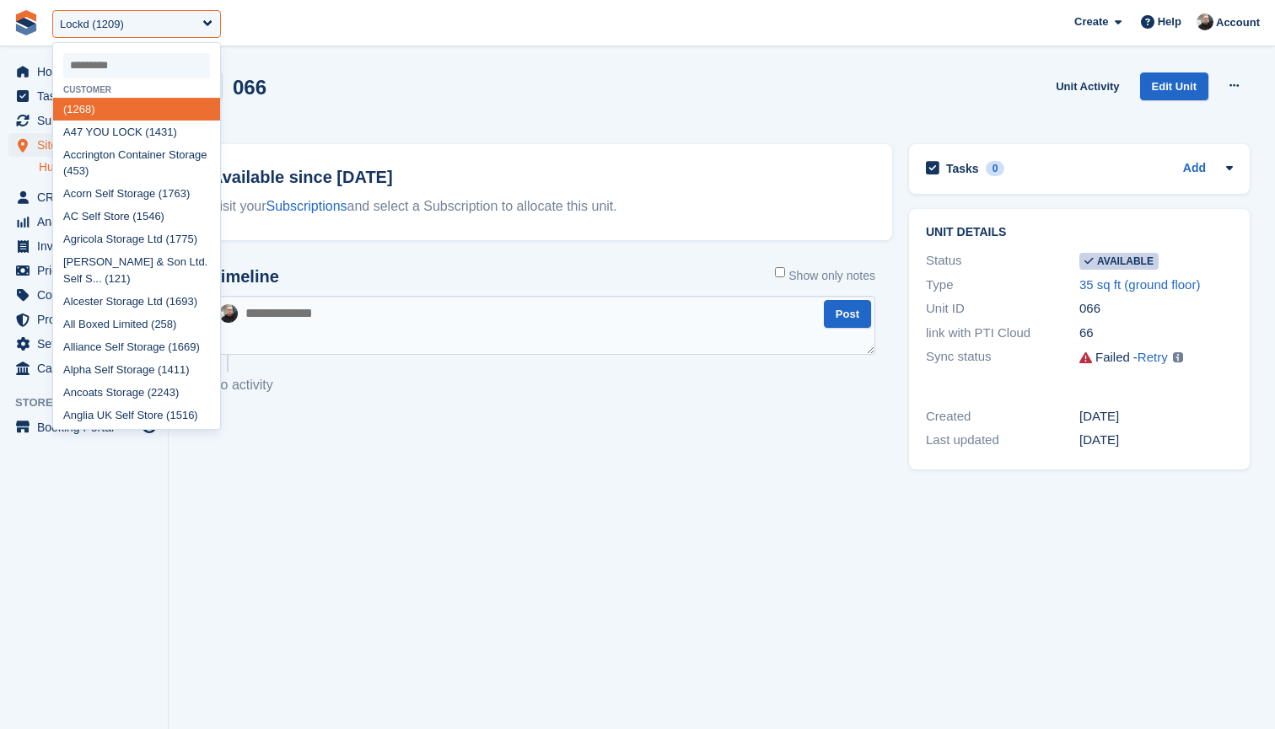
click at [136, 67] on input "select-one" at bounding box center [136, 65] width 147 height 25
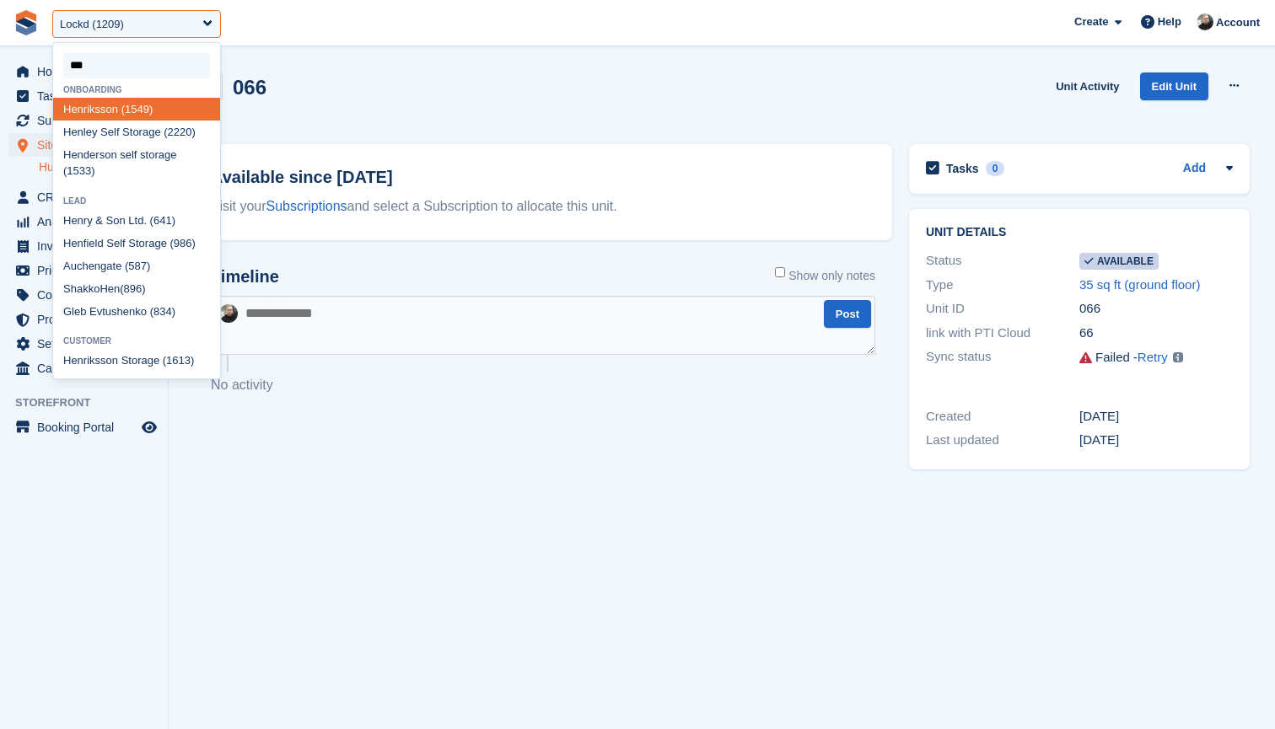
type input "****"
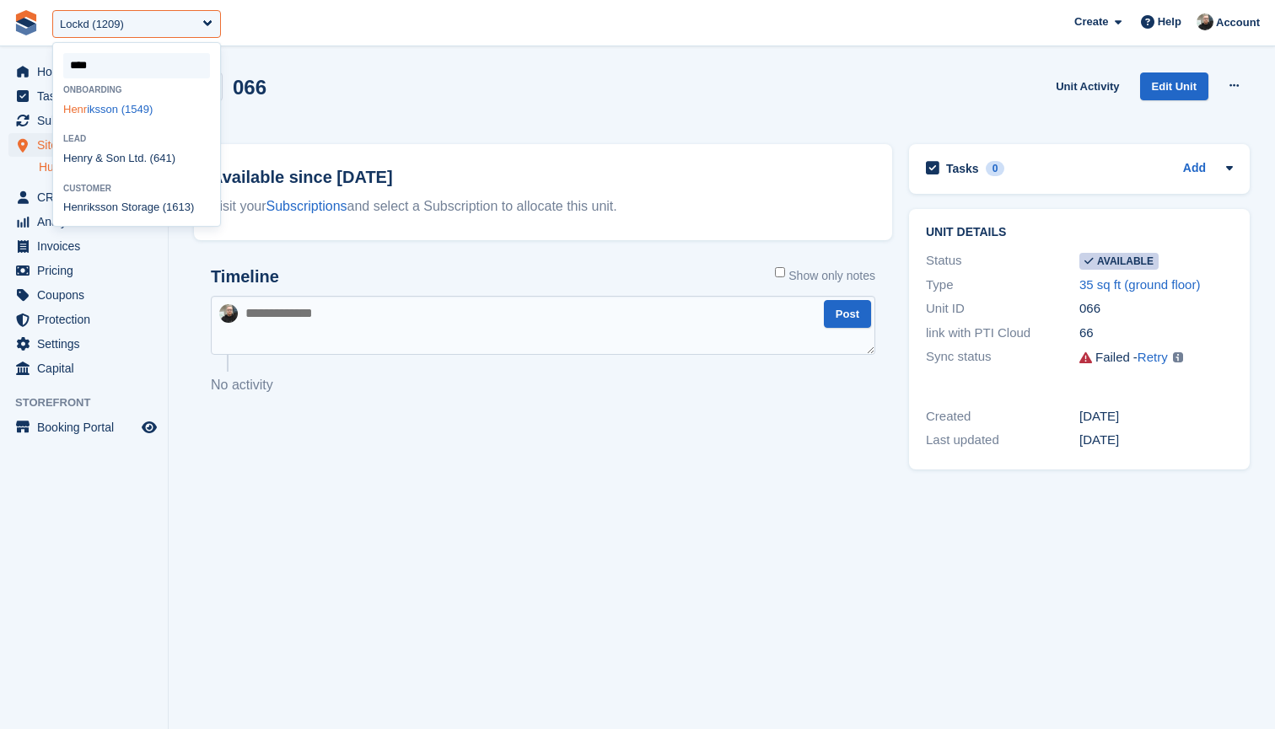
click at [96, 107] on div "Henr iksson (1549)" at bounding box center [136, 109] width 167 height 23
select select "****"
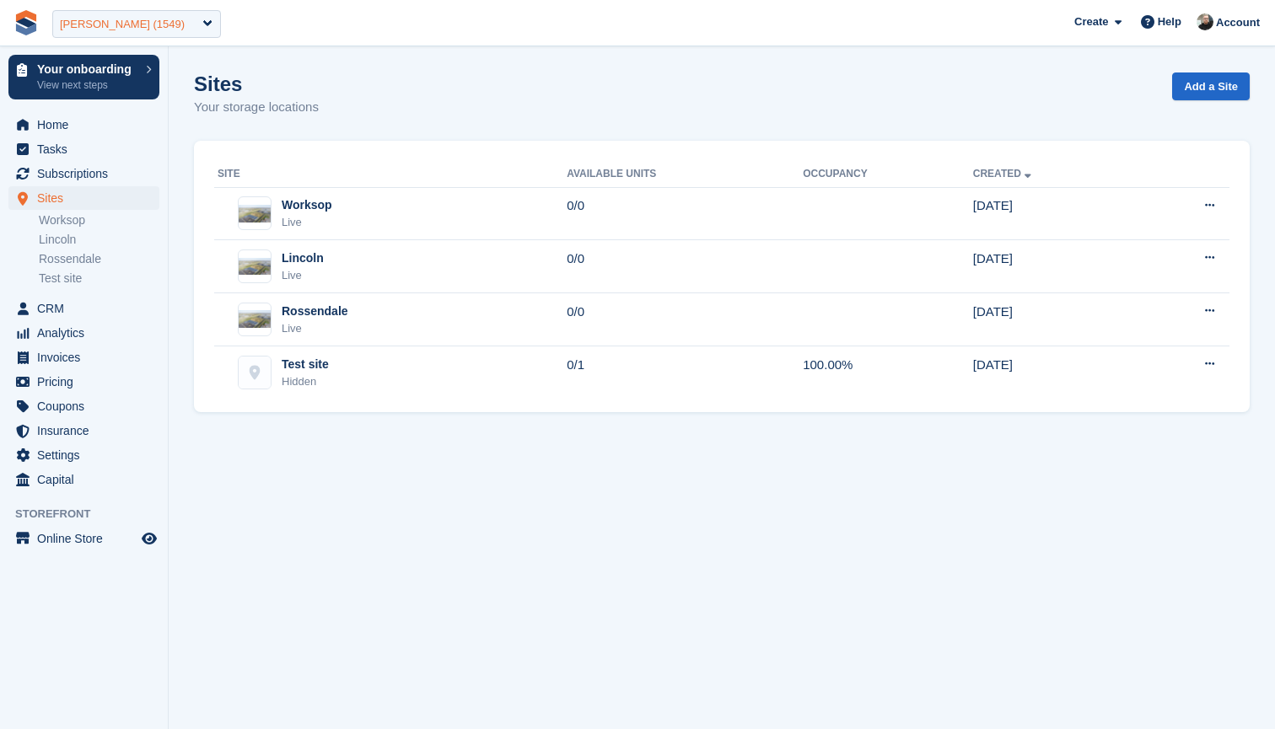
click at [152, 23] on div "[PERSON_NAME] (1549)" at bounding box center [122, 24] width 125 height 17
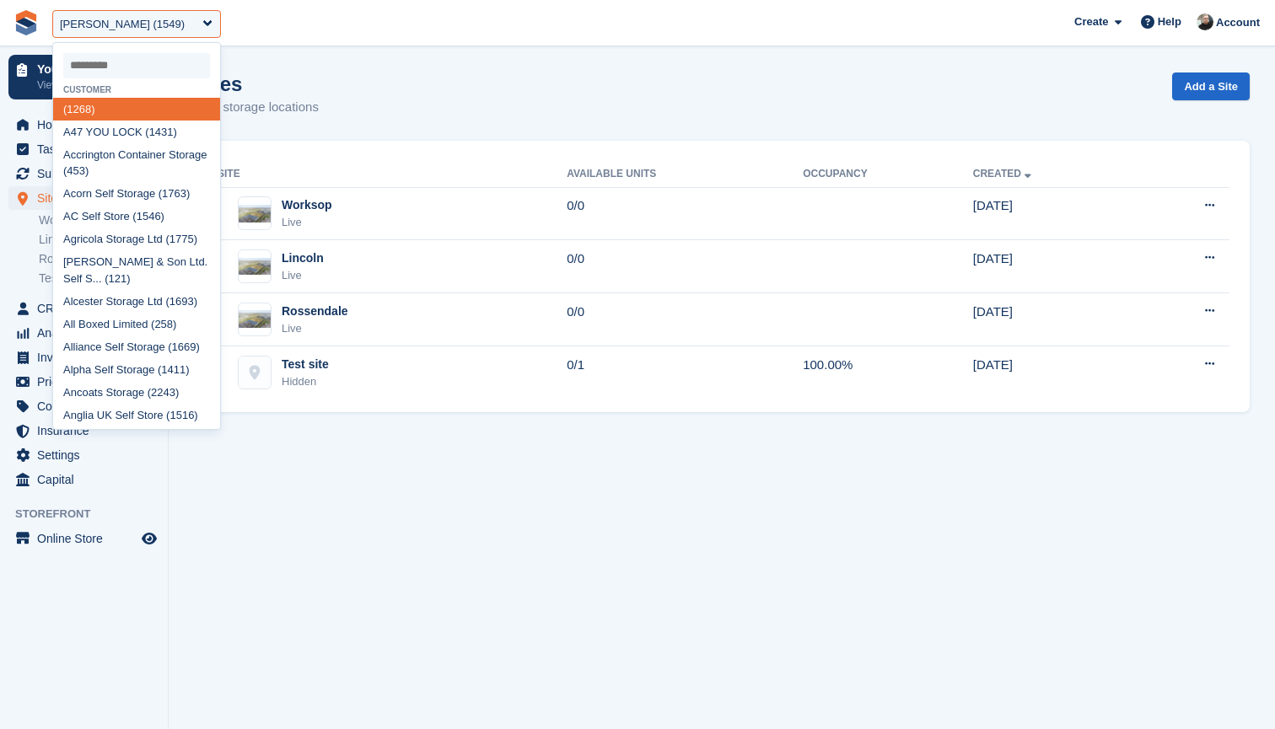
click at [135, 62] on input "select-one" at bounding box center [136, 65] width 147 height 25
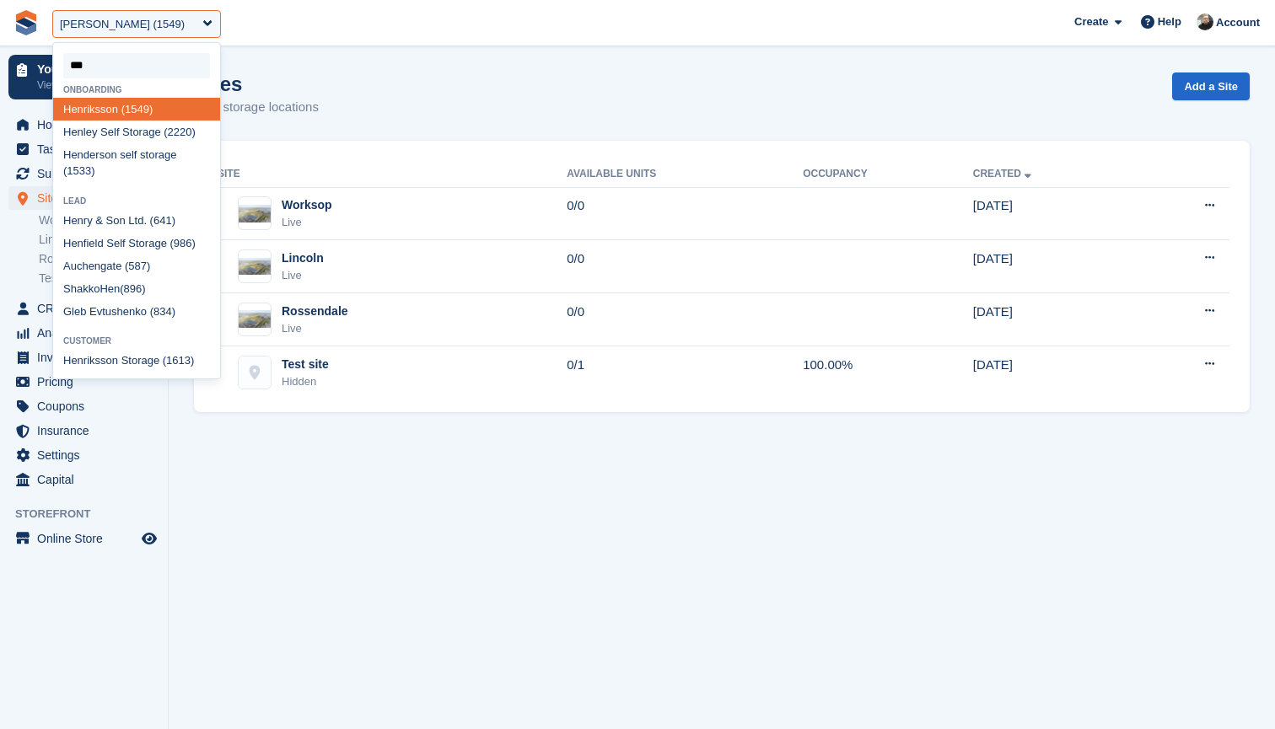
scroll to position [706, 0]
type input "****"
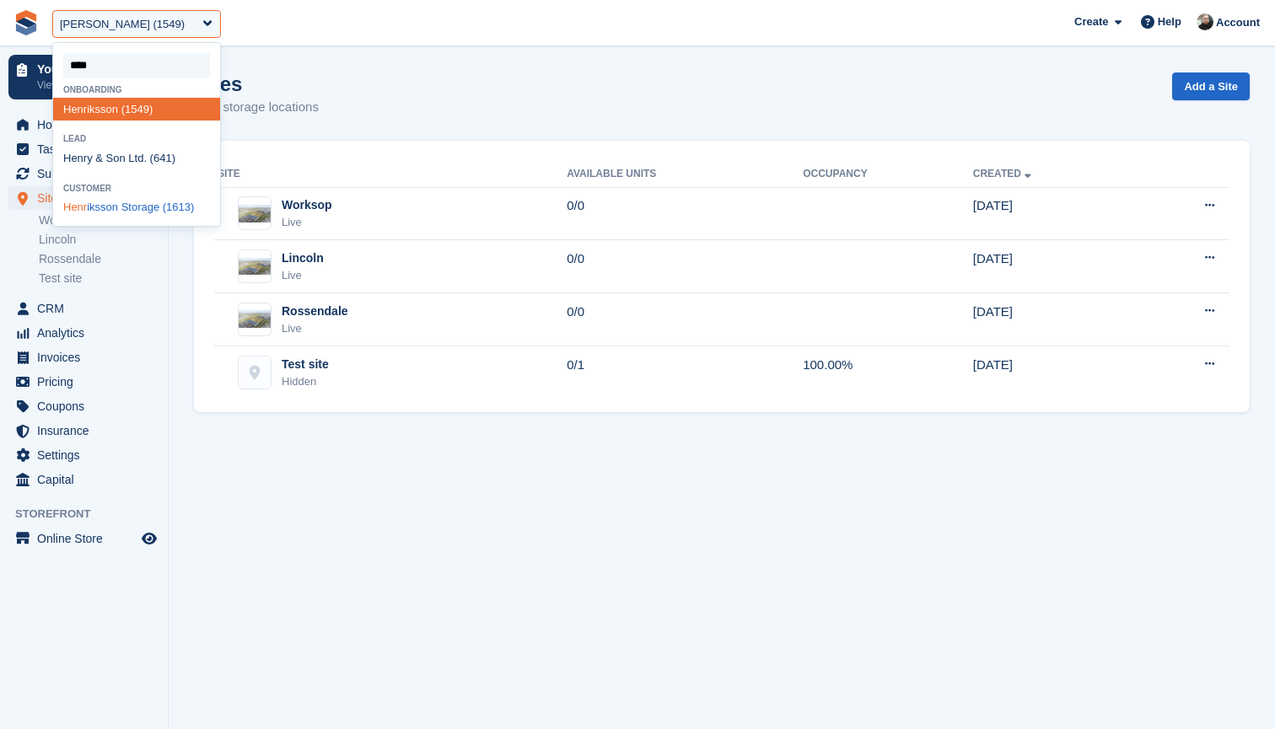
click at [118, 203] on div "Henr iksson Storage (1613)" at bounding box center [136, 207] width 167 height 23
select select "****"
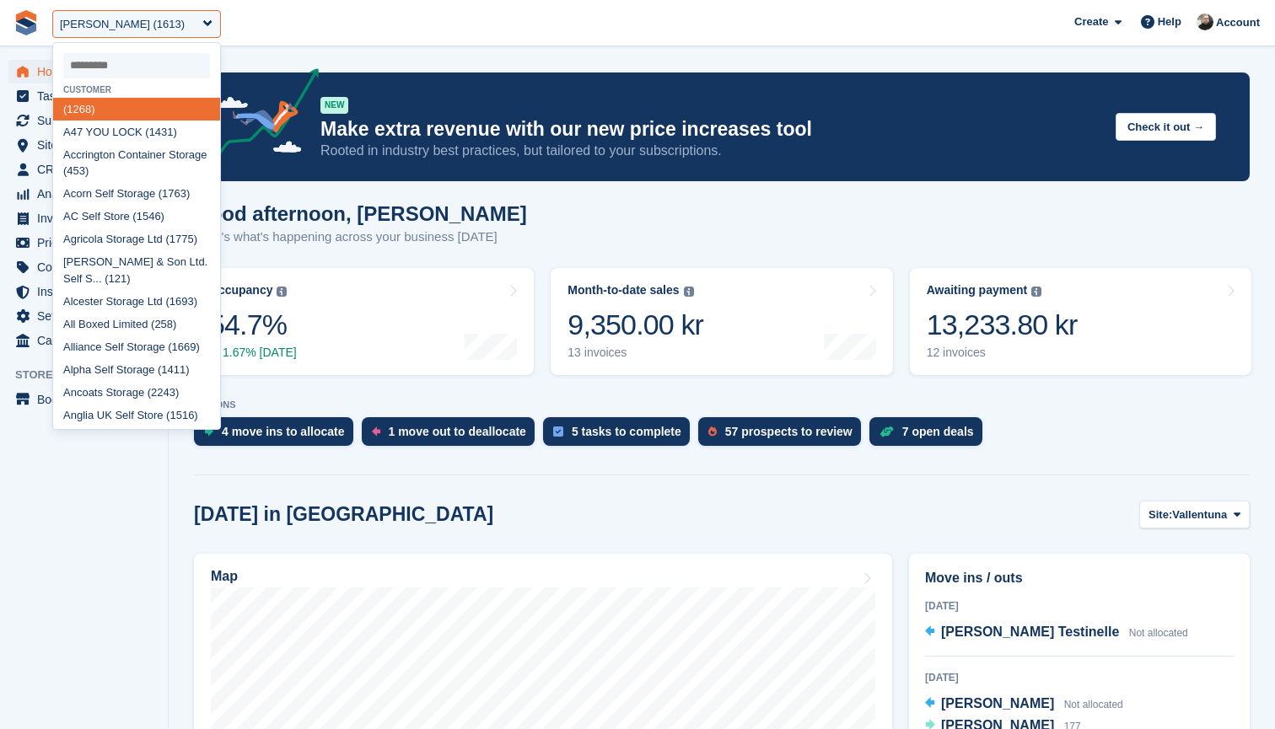
click at [160, 59] on input "select-one" at bounding box center [136, 65] width 147 height 25
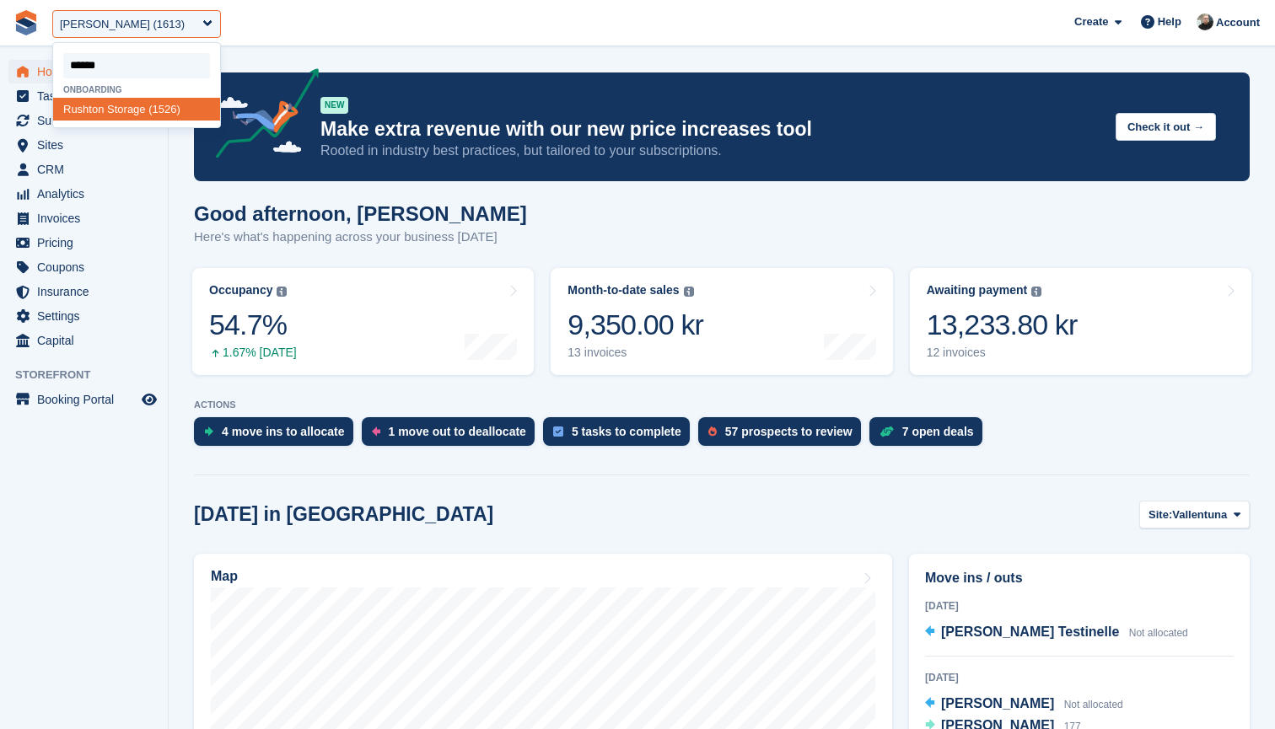
type input "*******"
click at [132, 107] on div "Rushton Storage (1526)" at bounding box center [136, 118] width 167 height 40
select select "****"
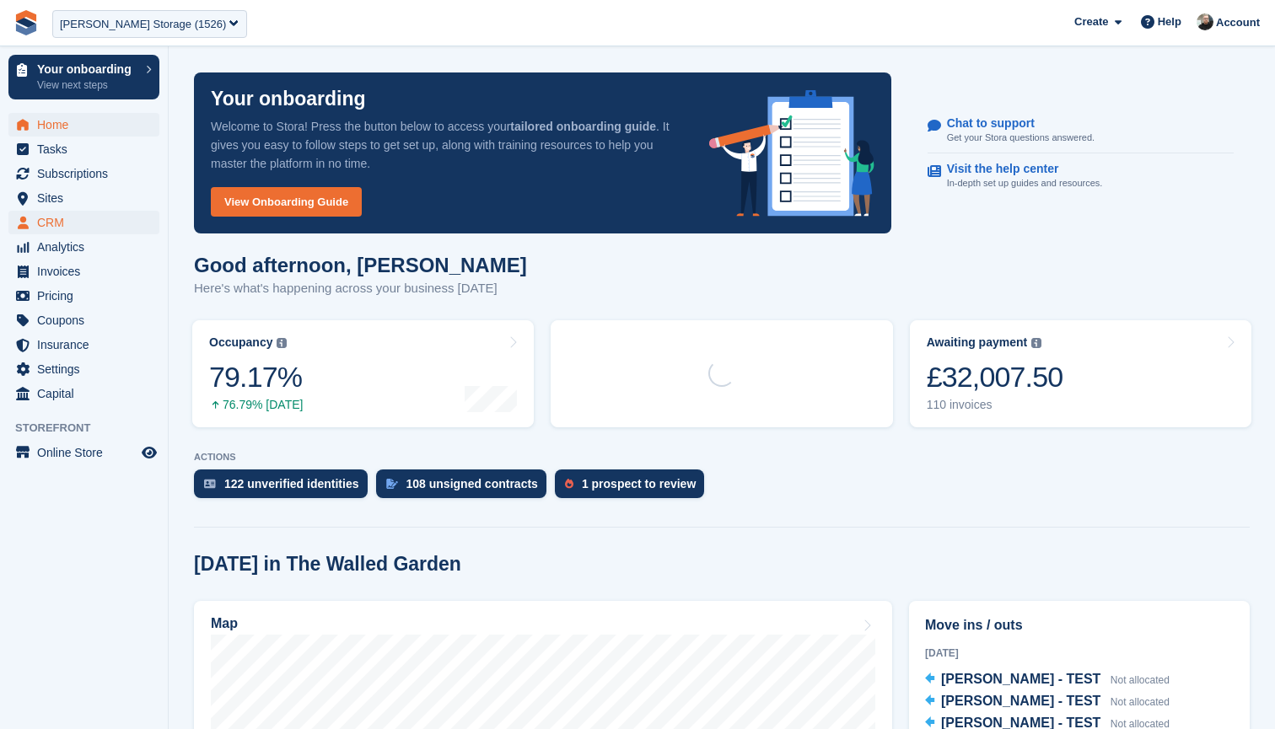
click at [79, 215] on span "CRM" at bounding box center [87, 223] width 101 height 24
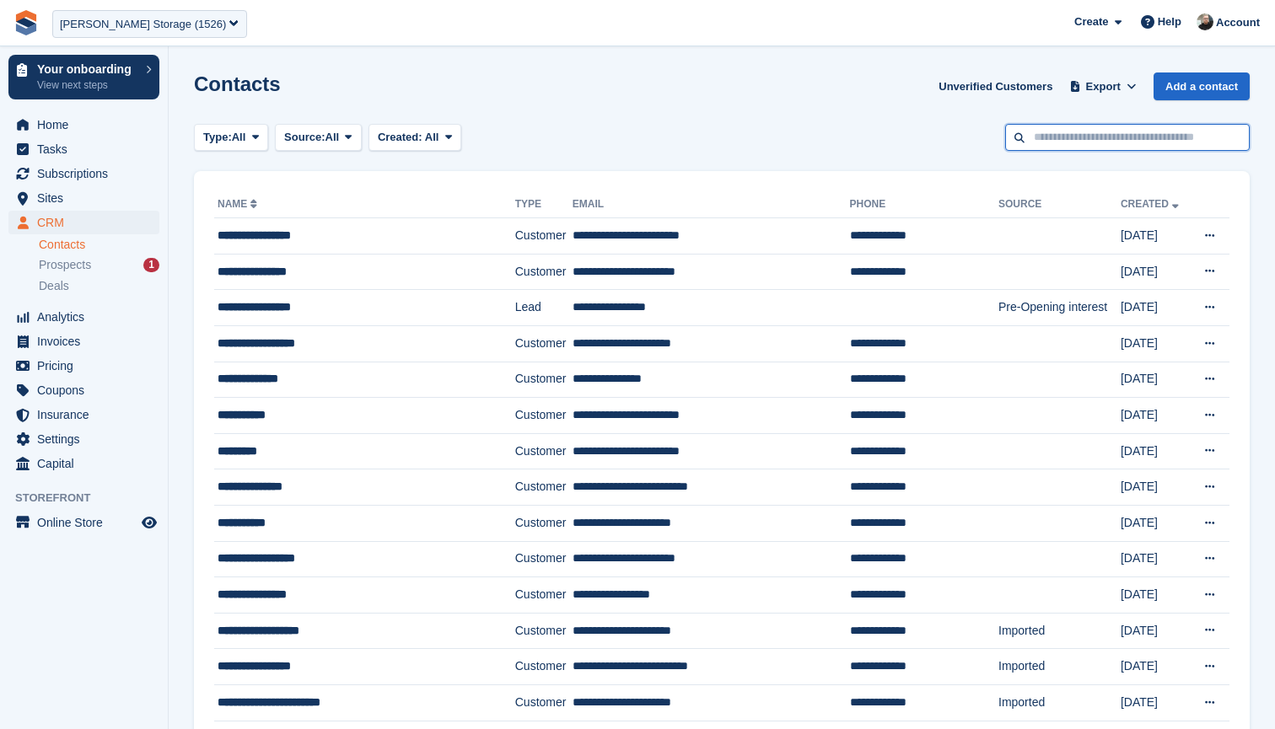
click at [1082, 137] on input "text" at bounding box center [1127, 138] width 245 height 28
type input "****"
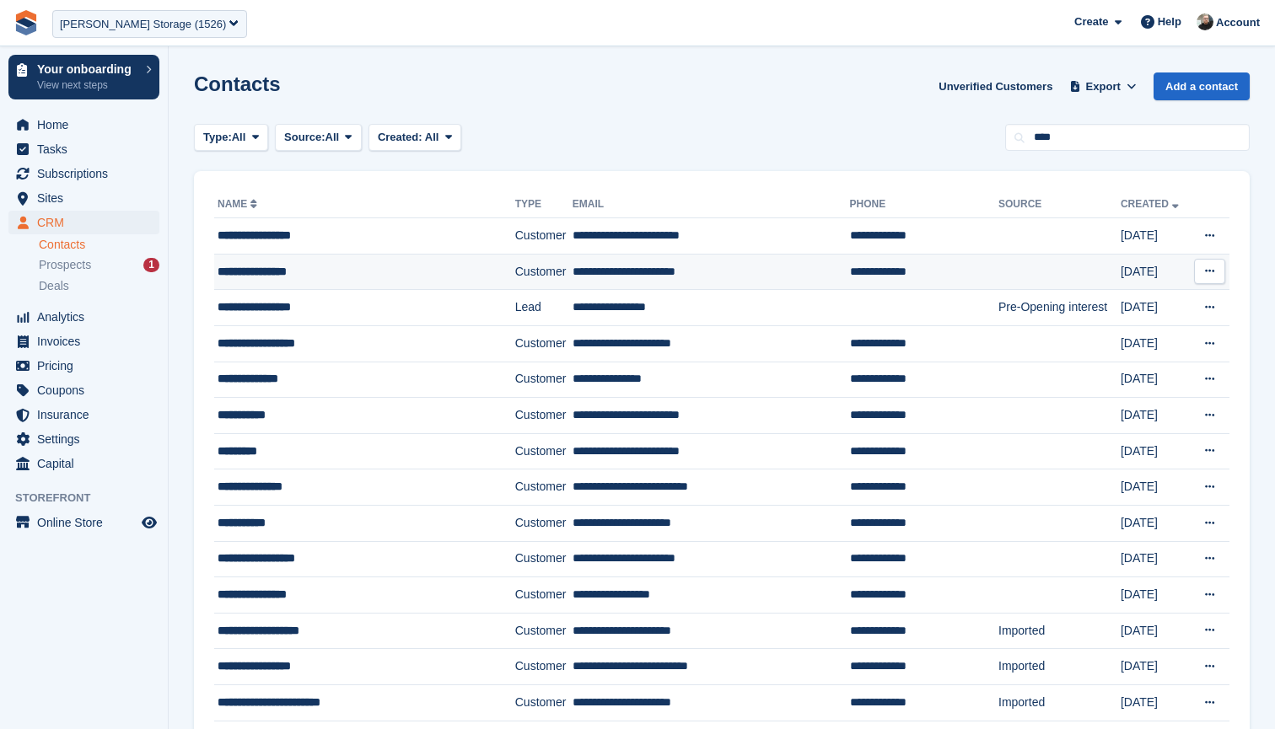
click at [341, 273] on div "**********" at bounding box center [350, 272] width 265 height 18
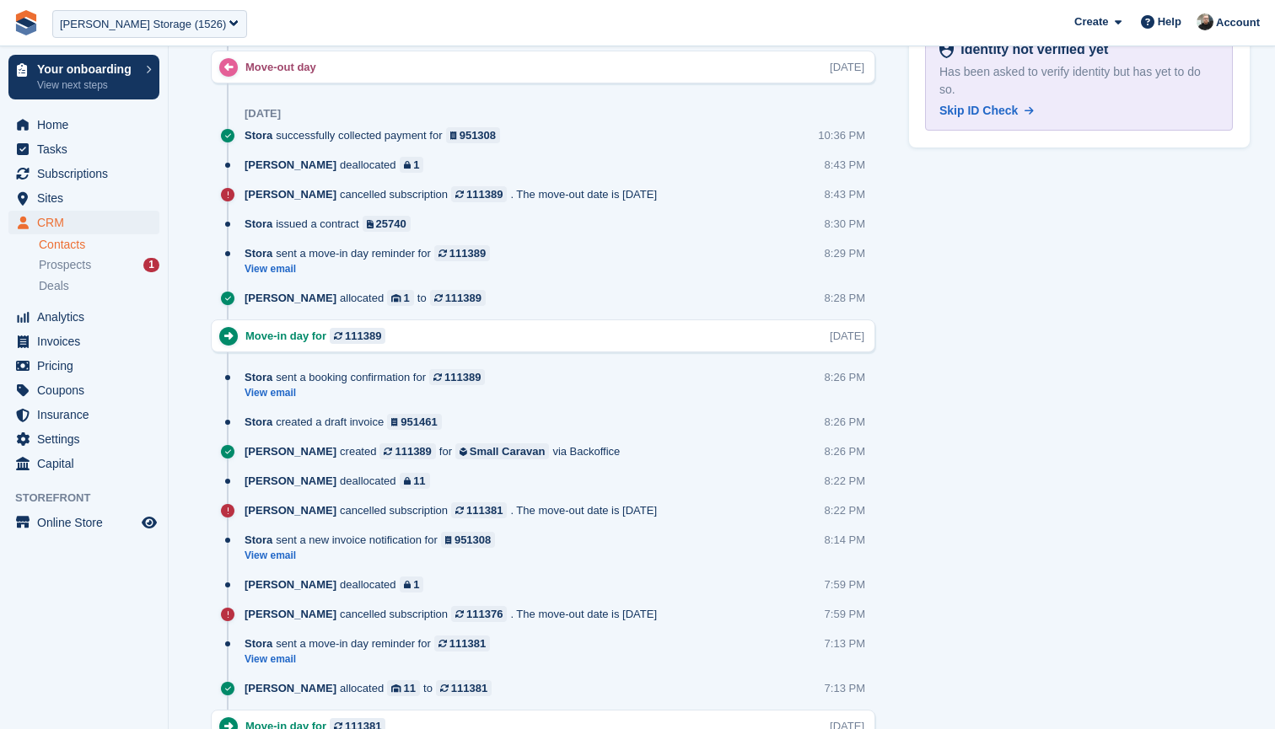
scroll to position [1326, 0]
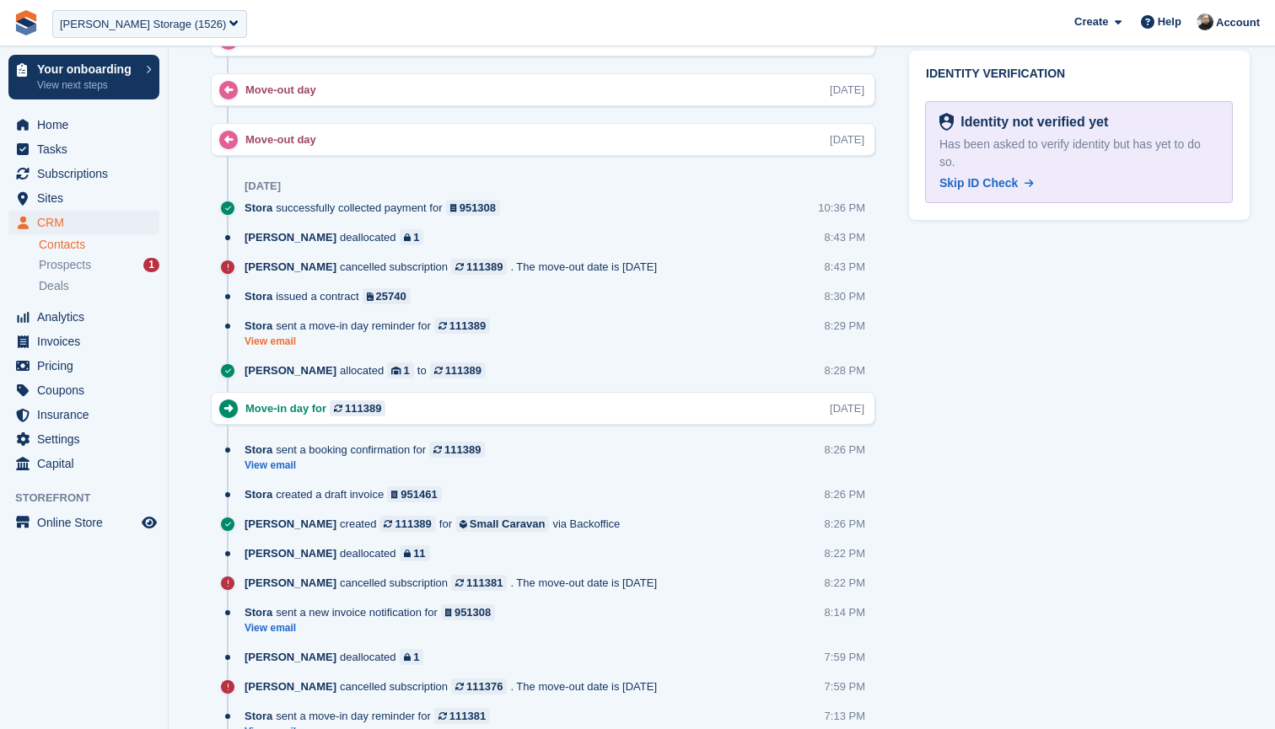
click at [281, 341] on link "View email" at bounding box center [372, 342] width 254 height 14
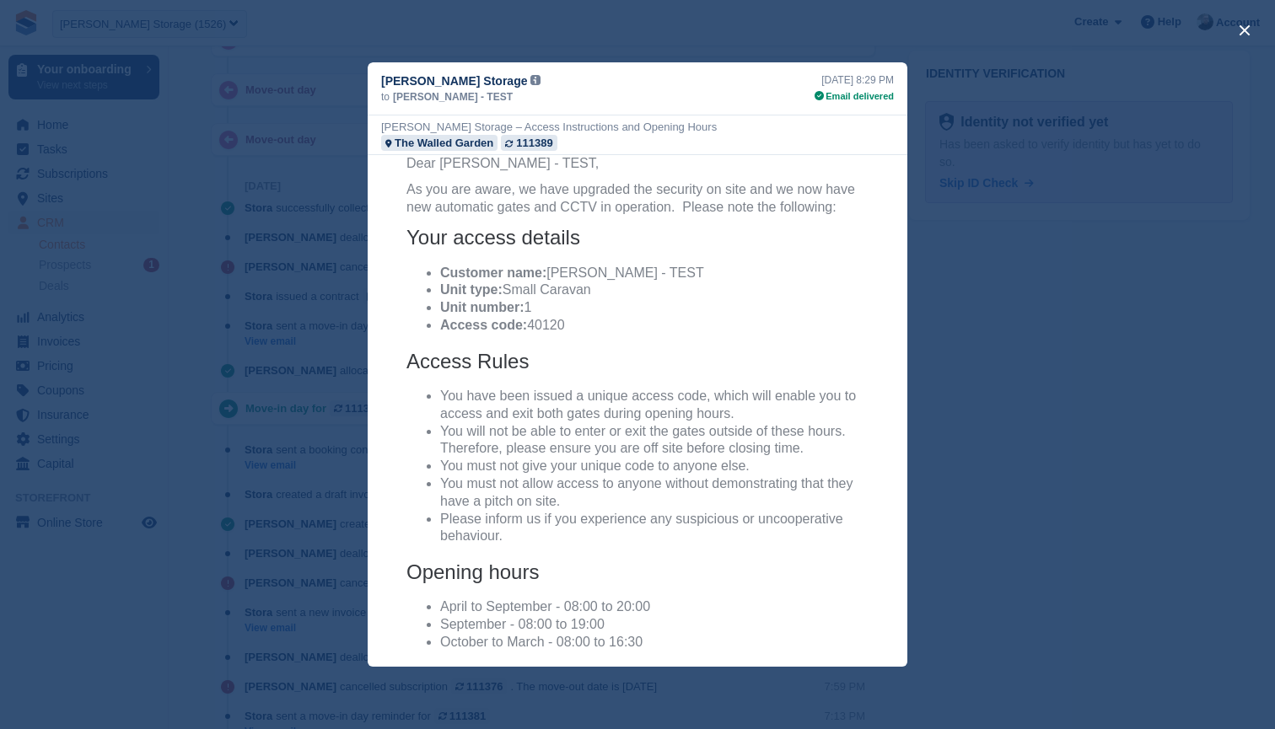
scroll to position [175, 0]
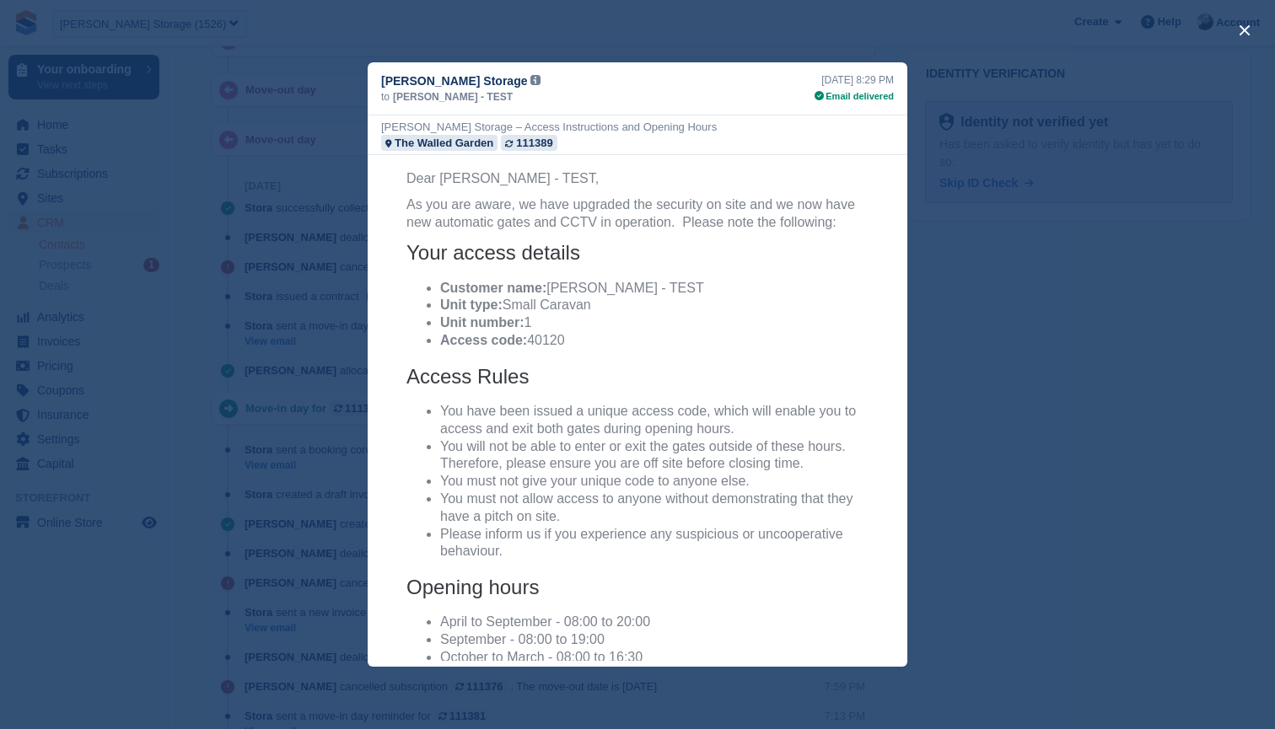
click at [621, 42] on div "close" at bounding box center [637, 364] width 1275 height 729
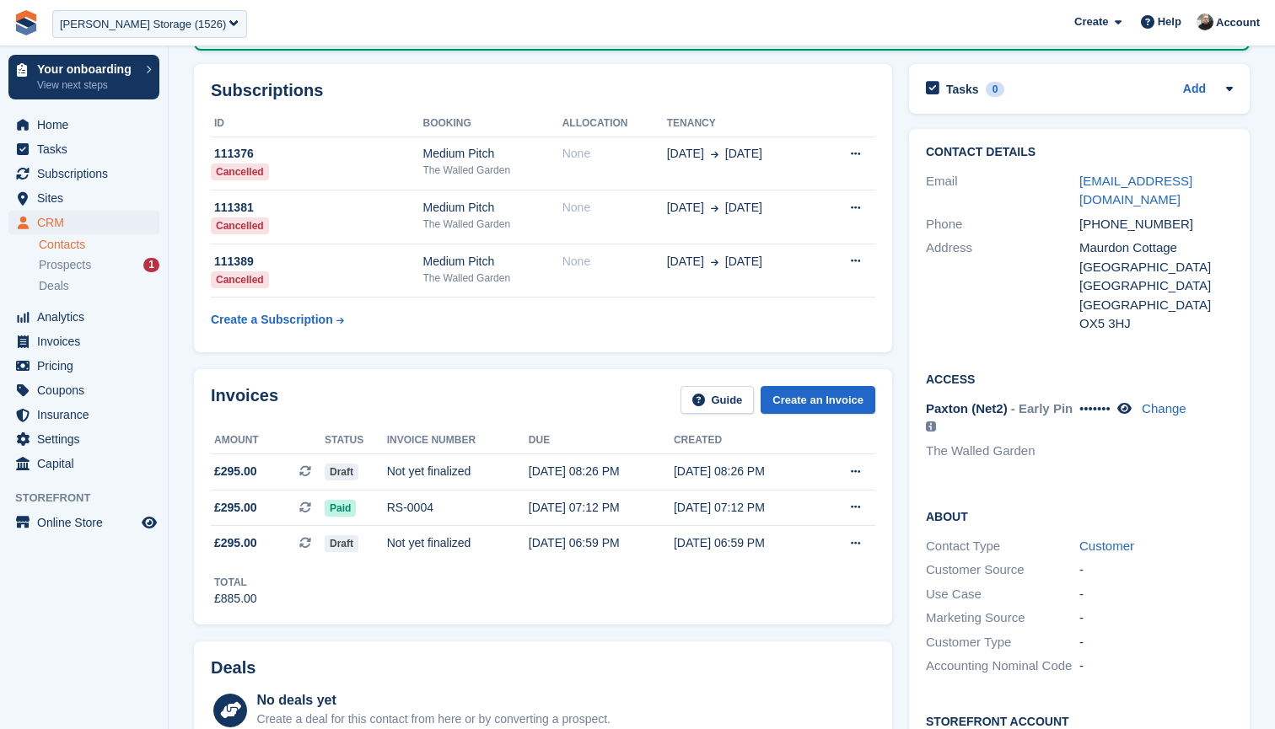
scroll to position [116, 0]
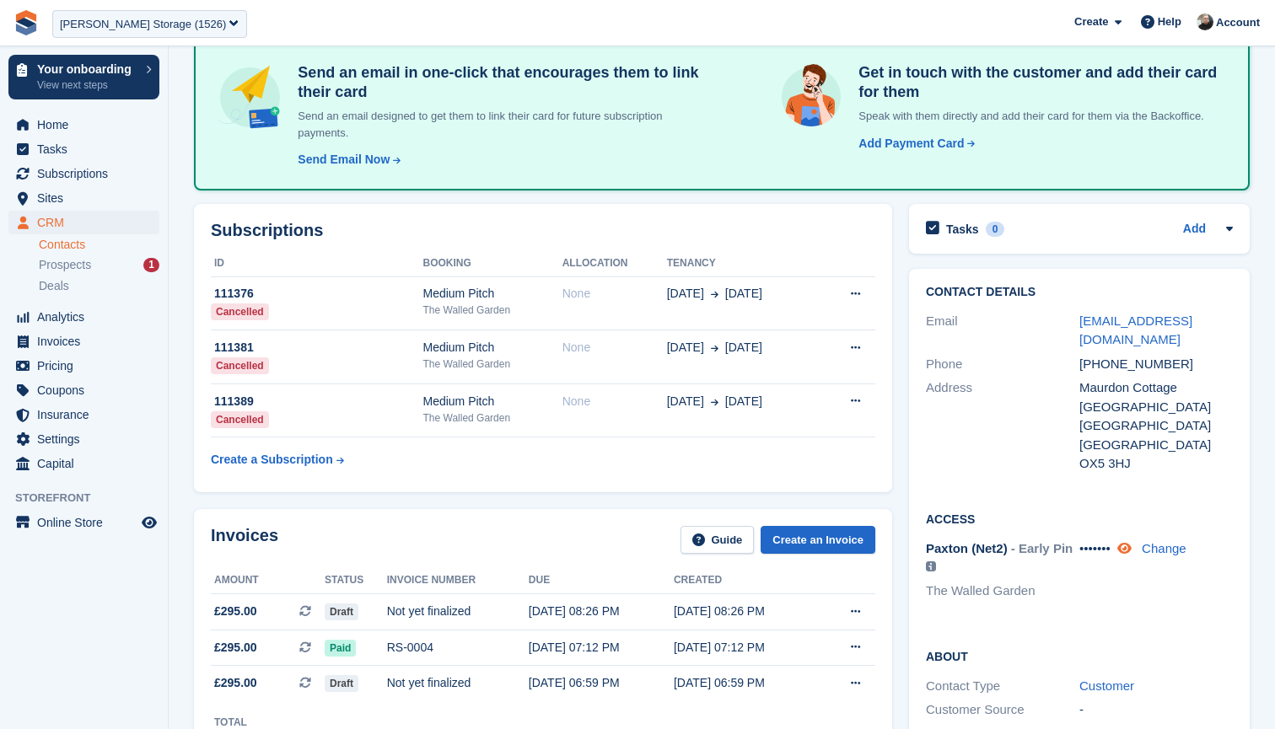
click at [1131, 542] on icon at bounding box center [1124, 548] width 14 height 13
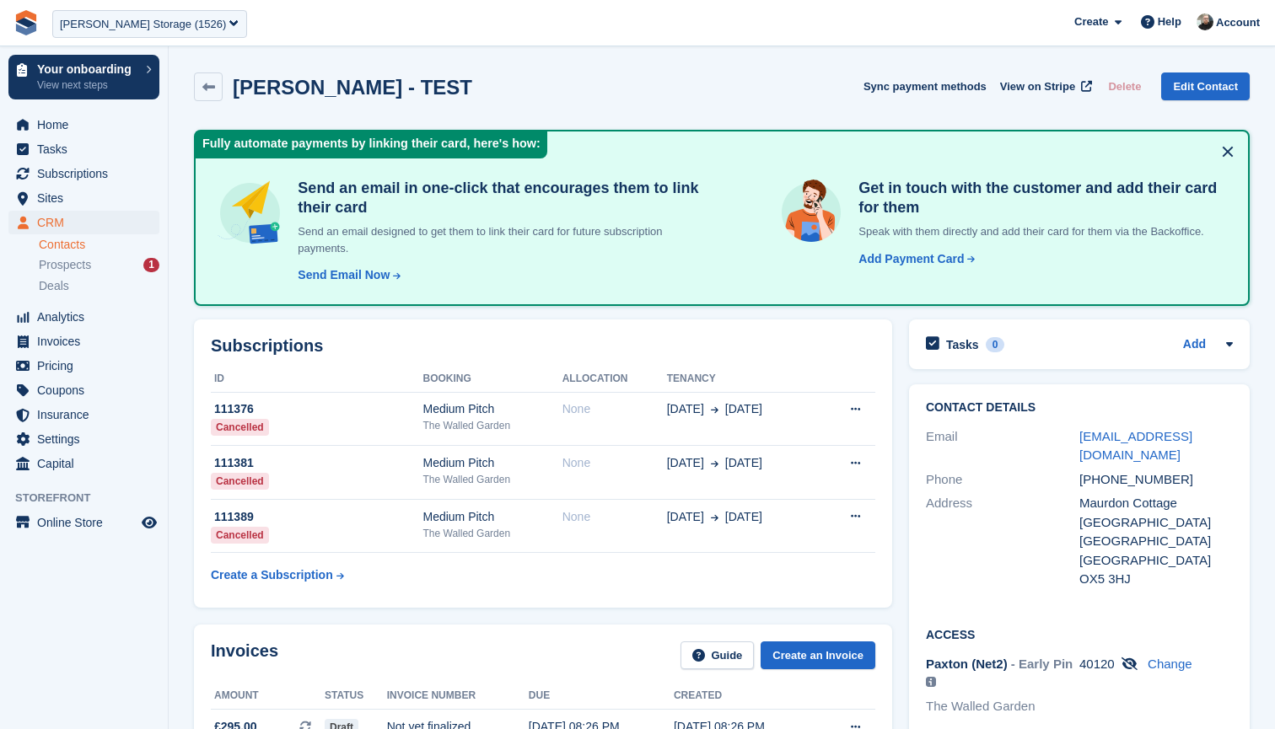
scroll to position [0, 0]
click at [156, 16] on div "Rushton Storage (1526)" at bounding box center [143, 24] width 166 height 17
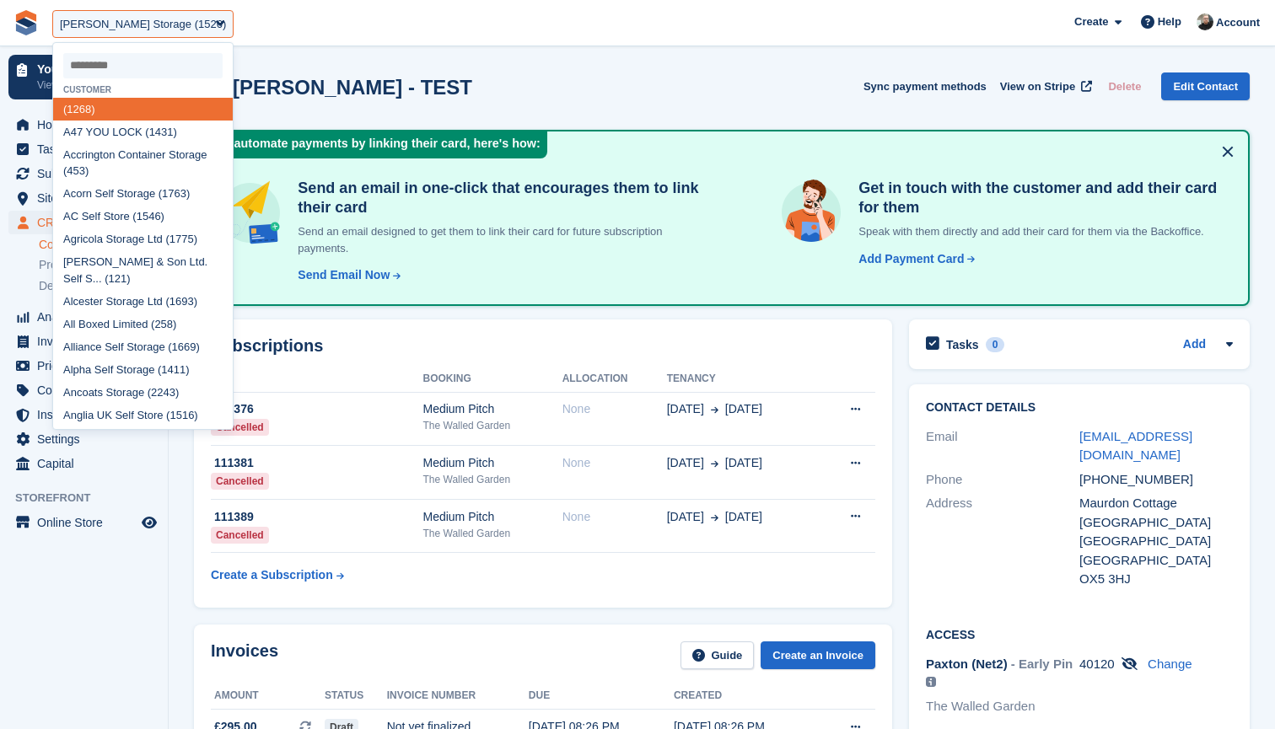
click at [147, 62] on input "select-one" at bounding box center [142, 65] width 159 height 25
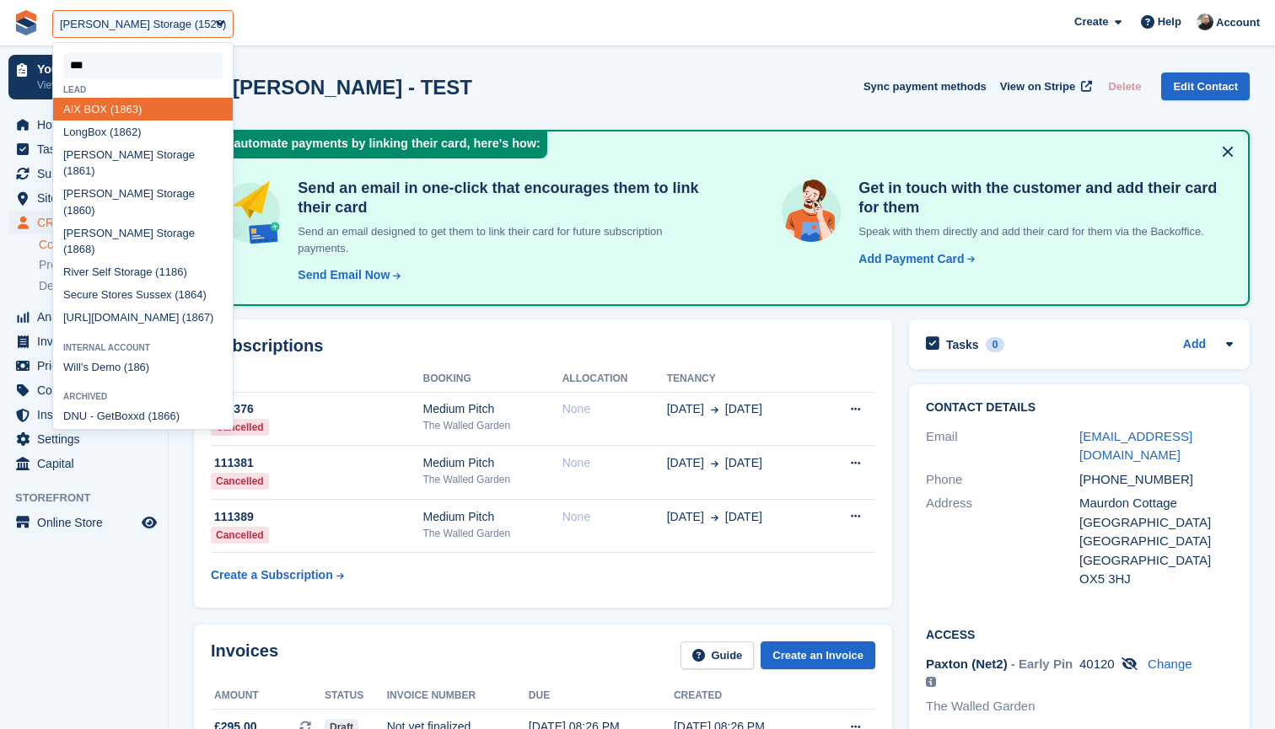
type input "****"
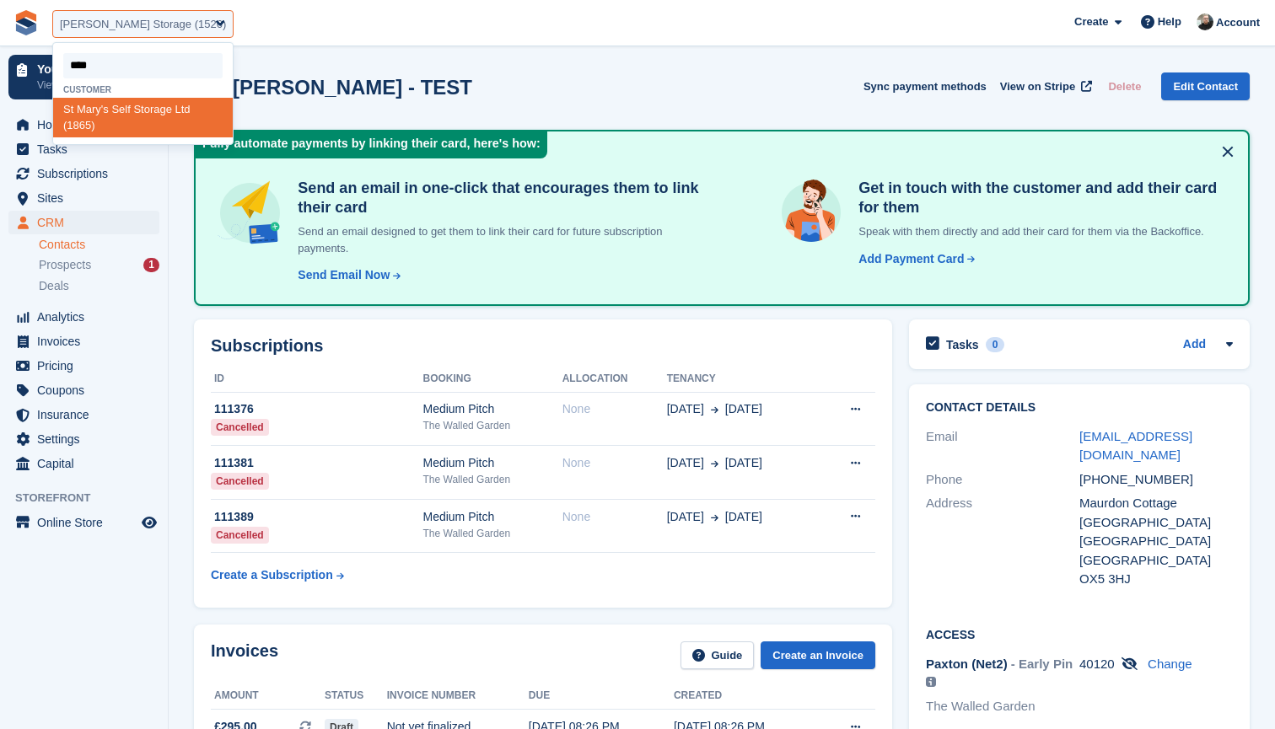
select select "****"
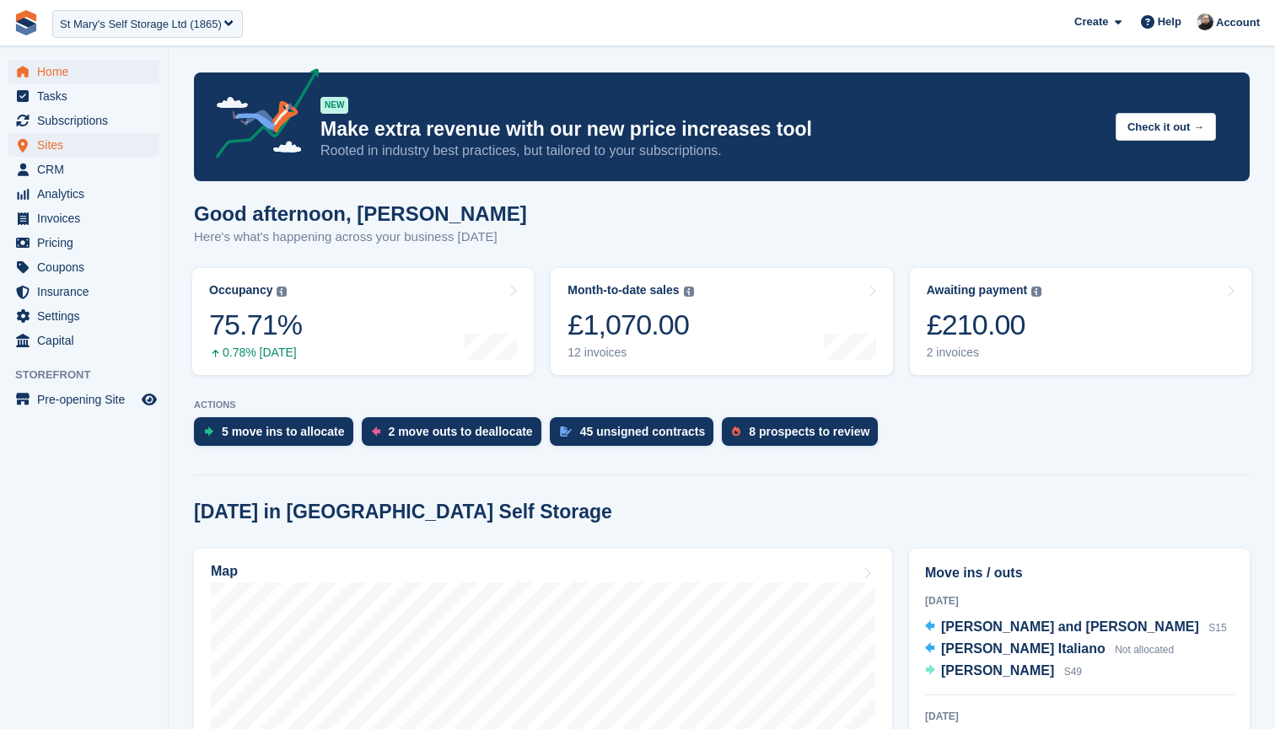
click at [73, 148] on span "Sites" at bounding box center [87, 145] width 101 height 24
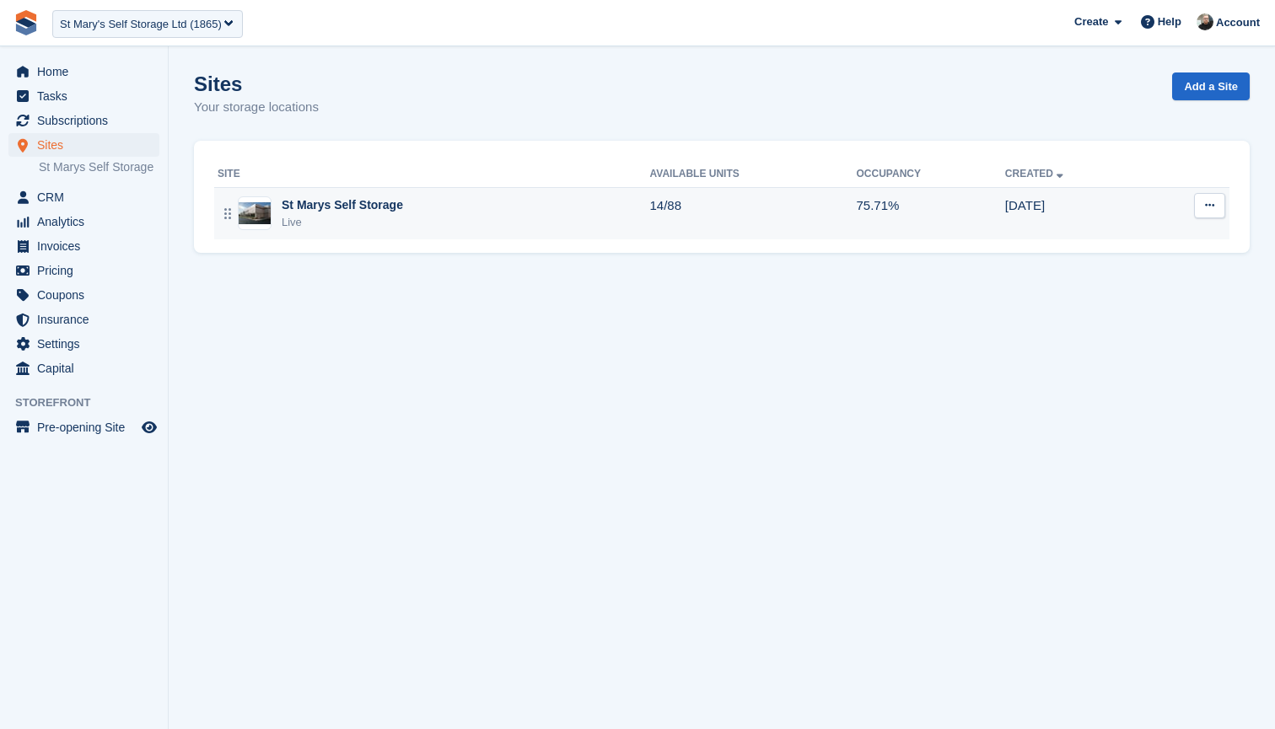
click at [438, 226] on div "St Marys Self Storage Live" at bounding box center [434, 213] width 433 height 35
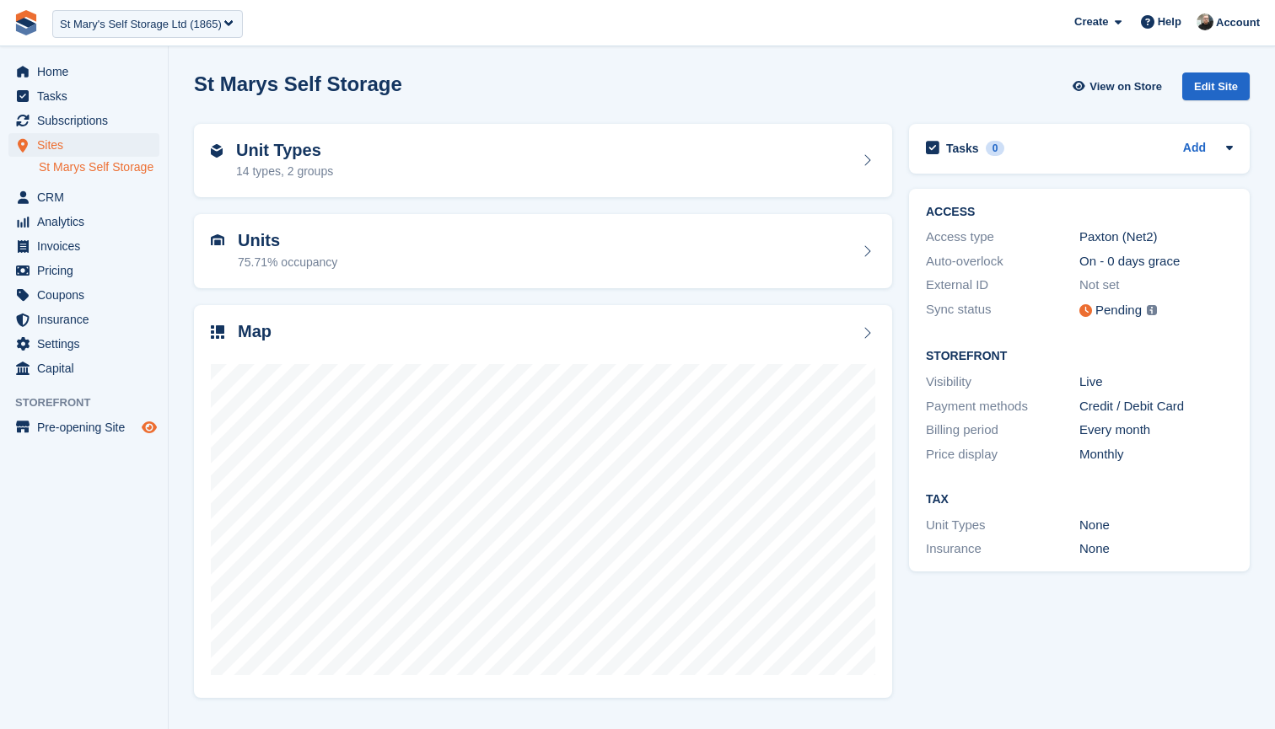
click at [148, 434] on icon "Preview store" at bounding box center [149, 427] width 15 height 13
click at [55, 209] on span "CRM" at bounding box center [87, 197] width 101 height 24
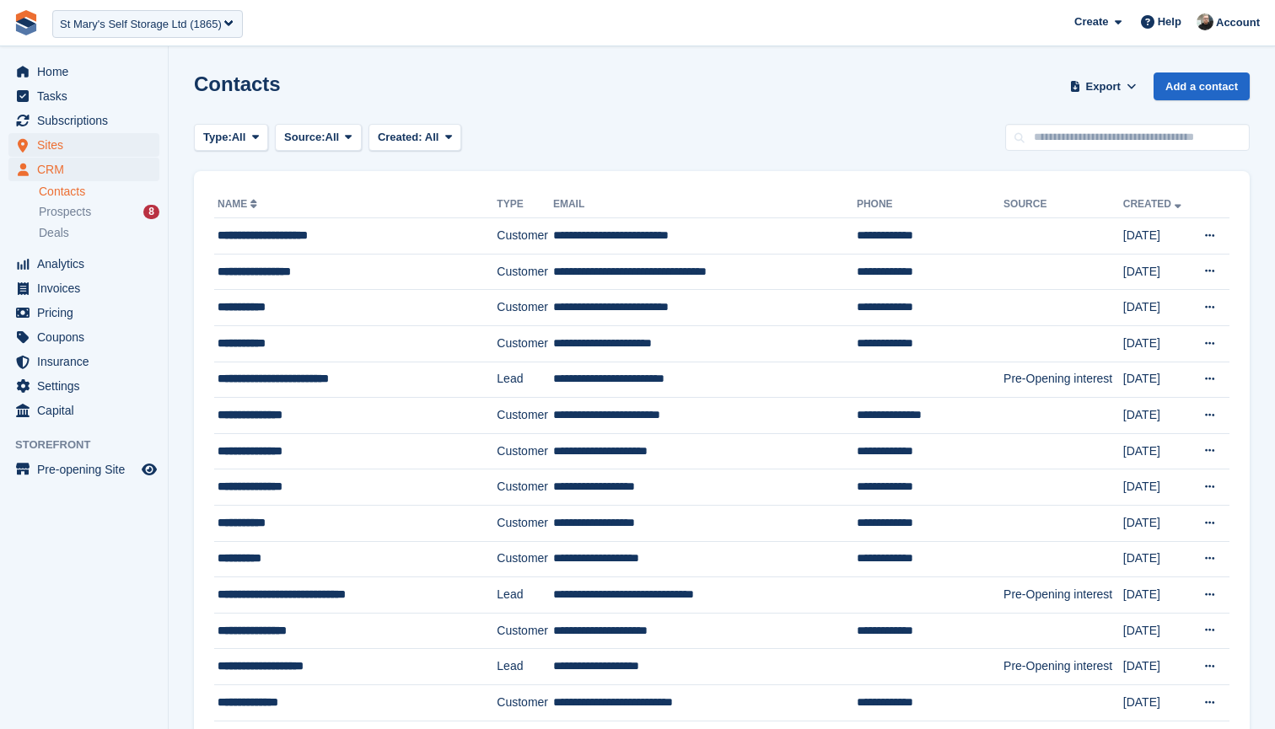
click at [58, 143] on span "Sites" at bounding box center [87, 145] width 101 height 24
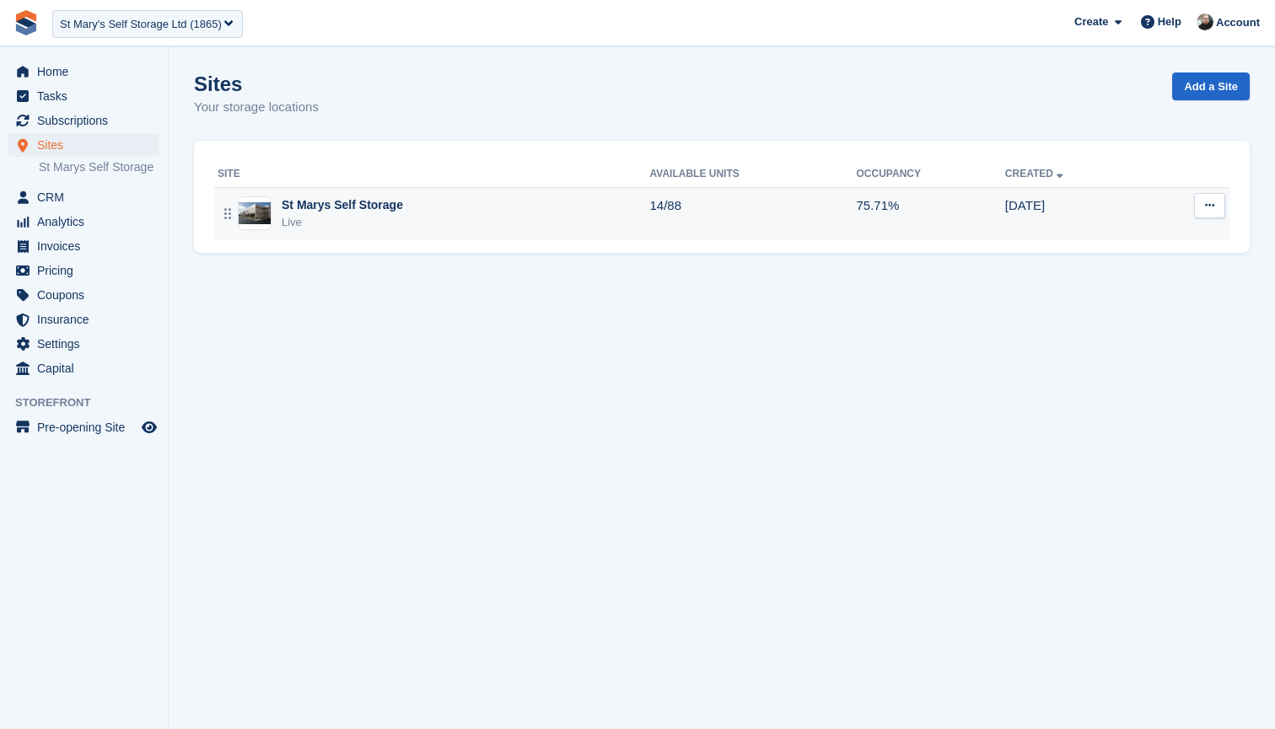
click at [529, 219] on div "St Marys Self Storage Live" at bounding box center [434, 213] width 433 height 35
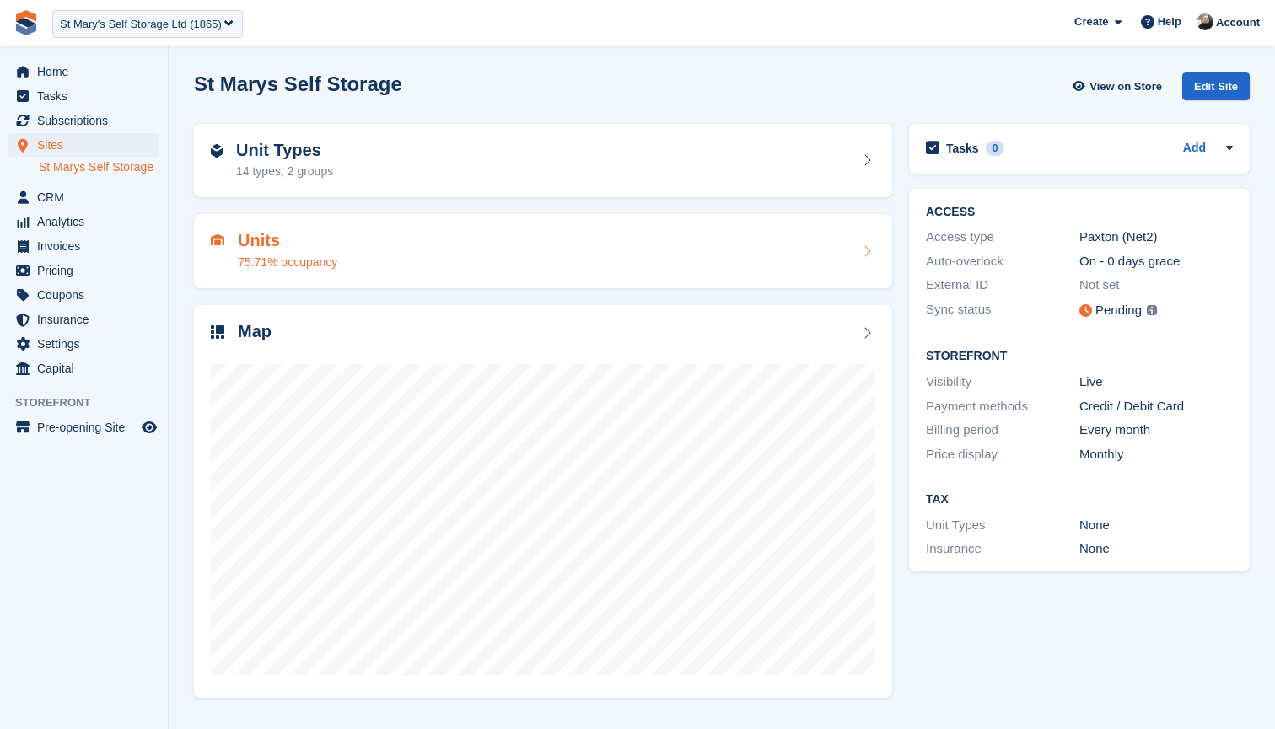
click at [485, 262] on div "Units 75.71% occupancy" at bounding box center [543, 251] width 664 height 40
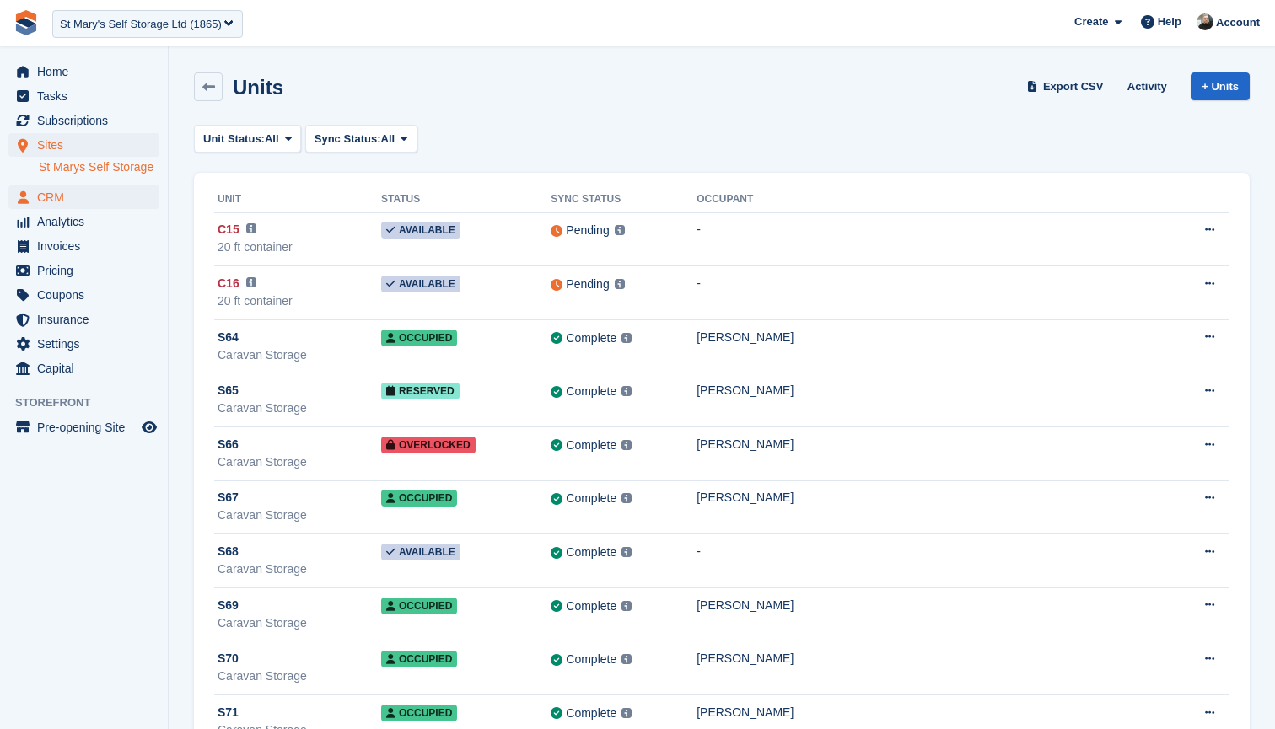
click at [61, 209] on span "CRM" at bounding box center [87, 197] width 101 height 24
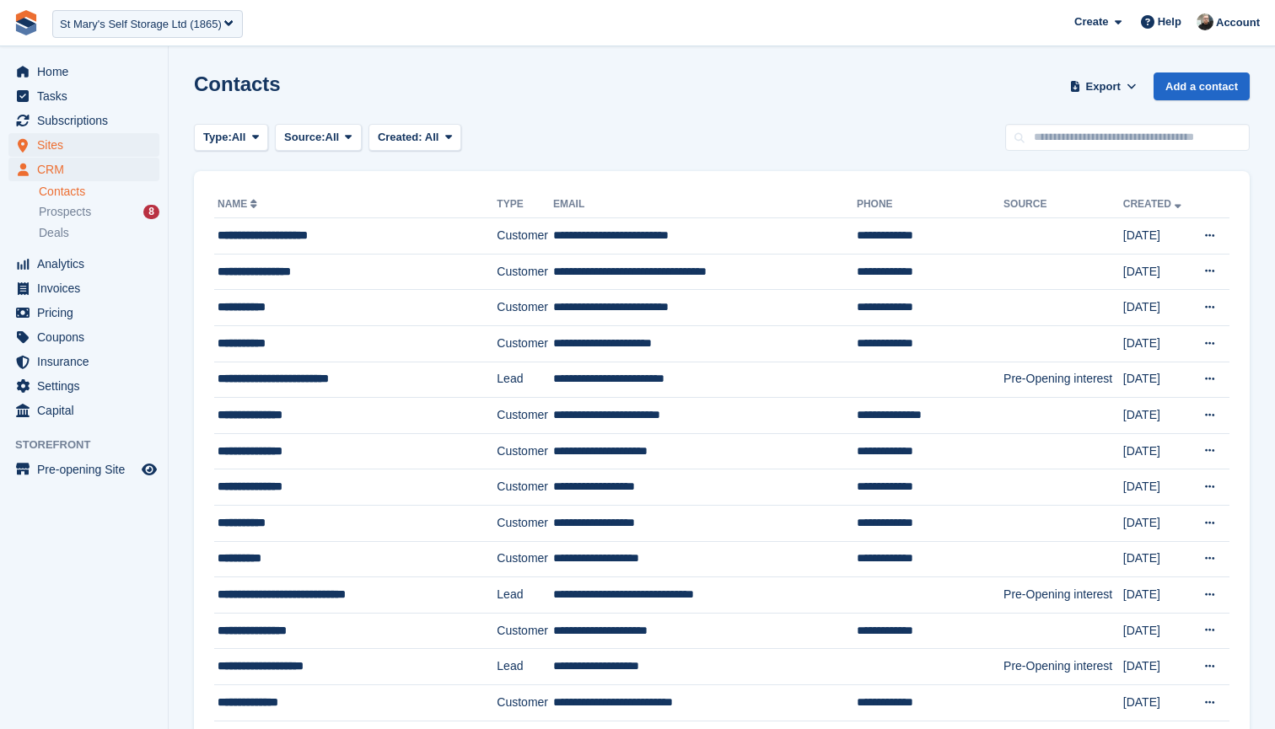
click at [83, 146] on span "Sites" at bounding box center [87, 145] width 101 height 24
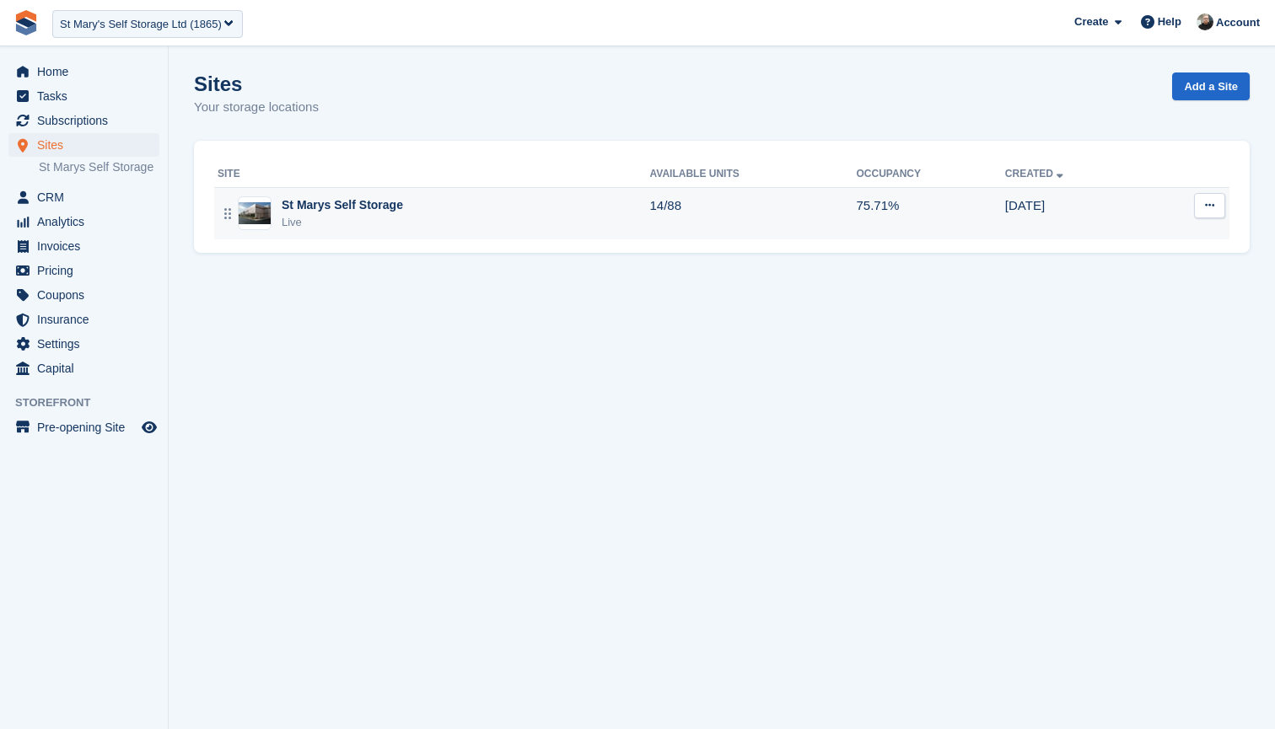
click at [489, 223] on div "St Marys Self Storage Live" at bounding box center [434, 213] width 433 height 35
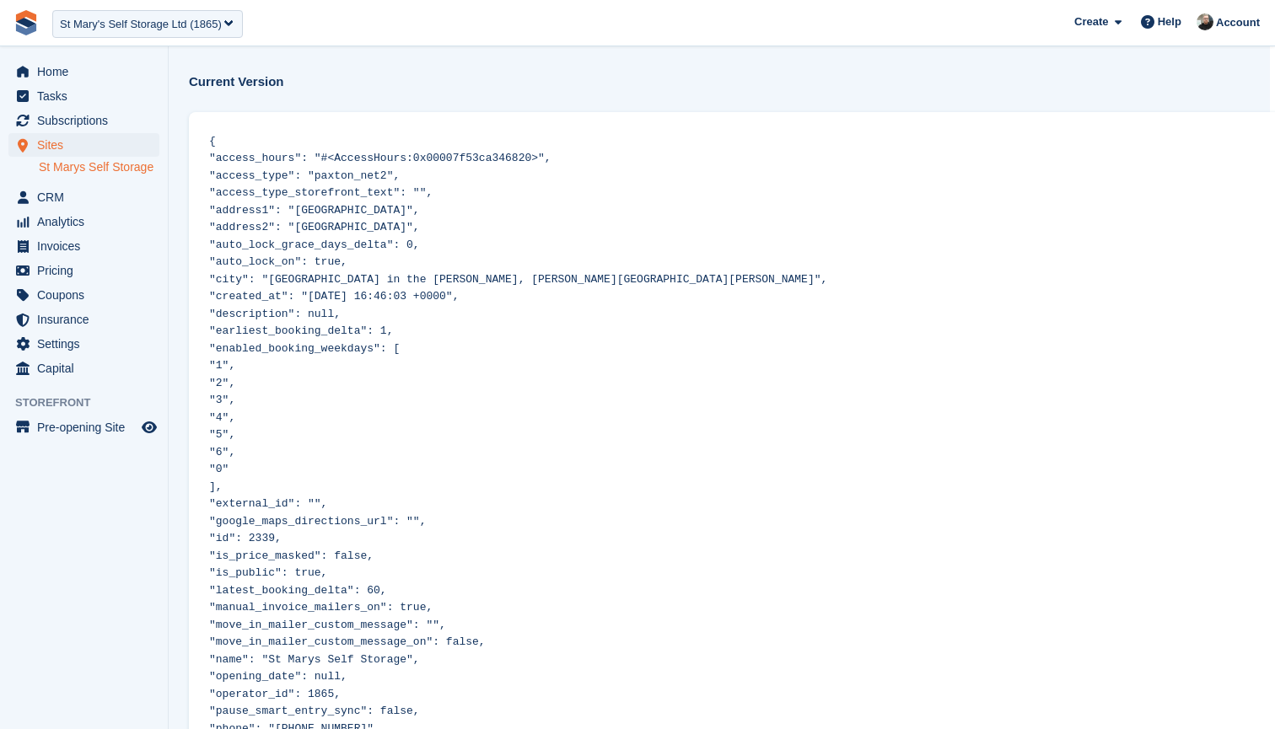
scroll to position [0, 5]
click at [168, 16] on div "St Mary's Self Storage Ltd (1865)" at bounding box center [141, 24] width 162 height 17
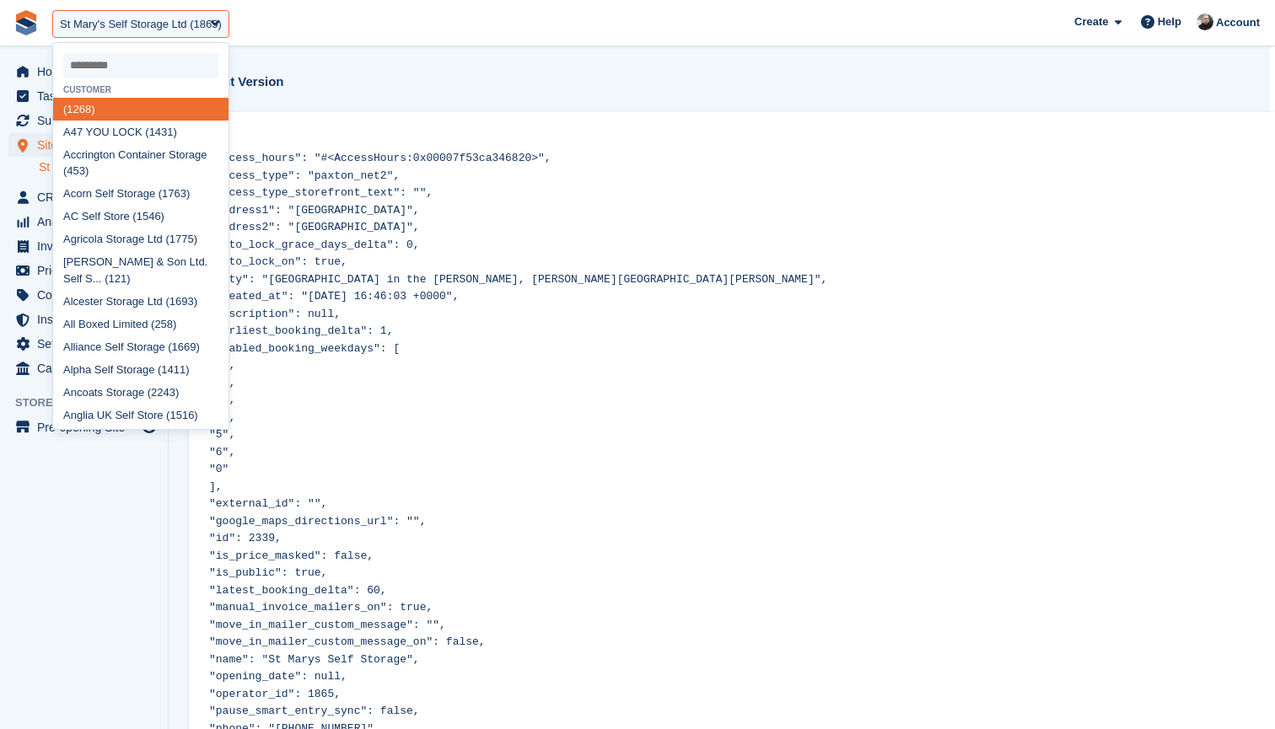
click at [143, 62] on input "select-one" at bounding box center [140, 65] width 155 height 25
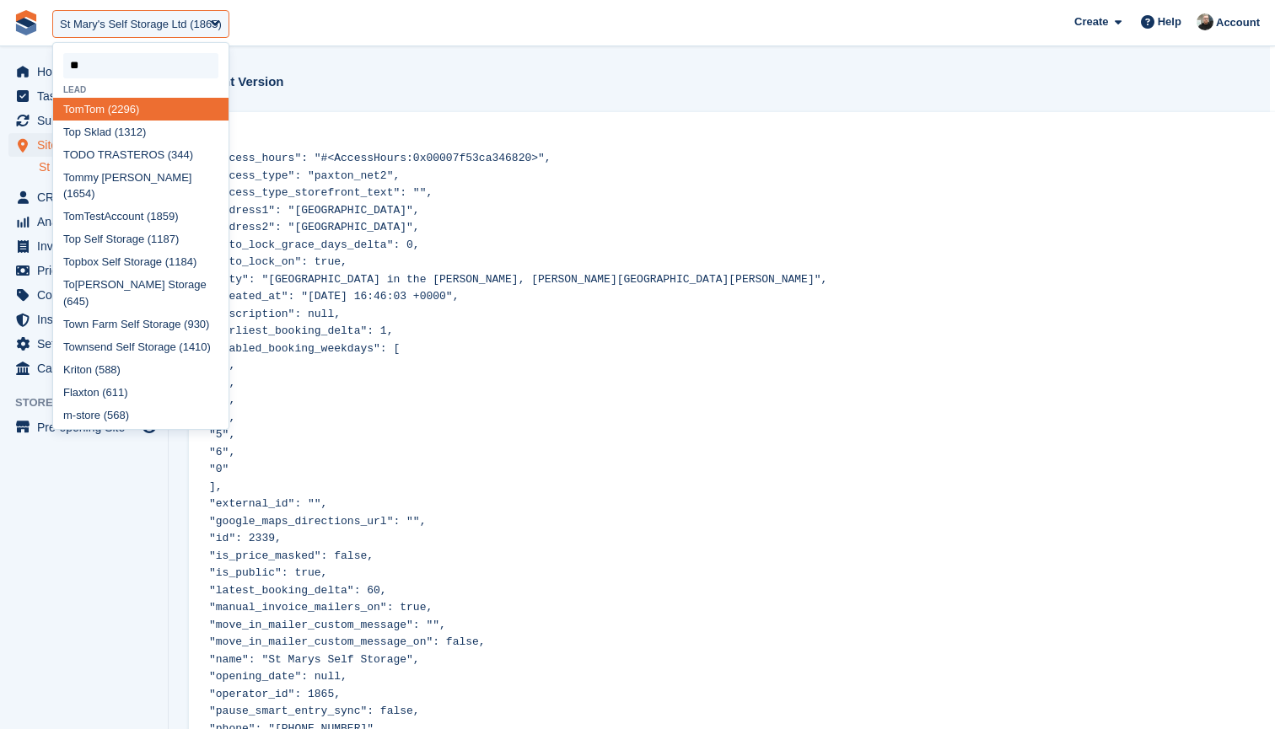
type input "***"
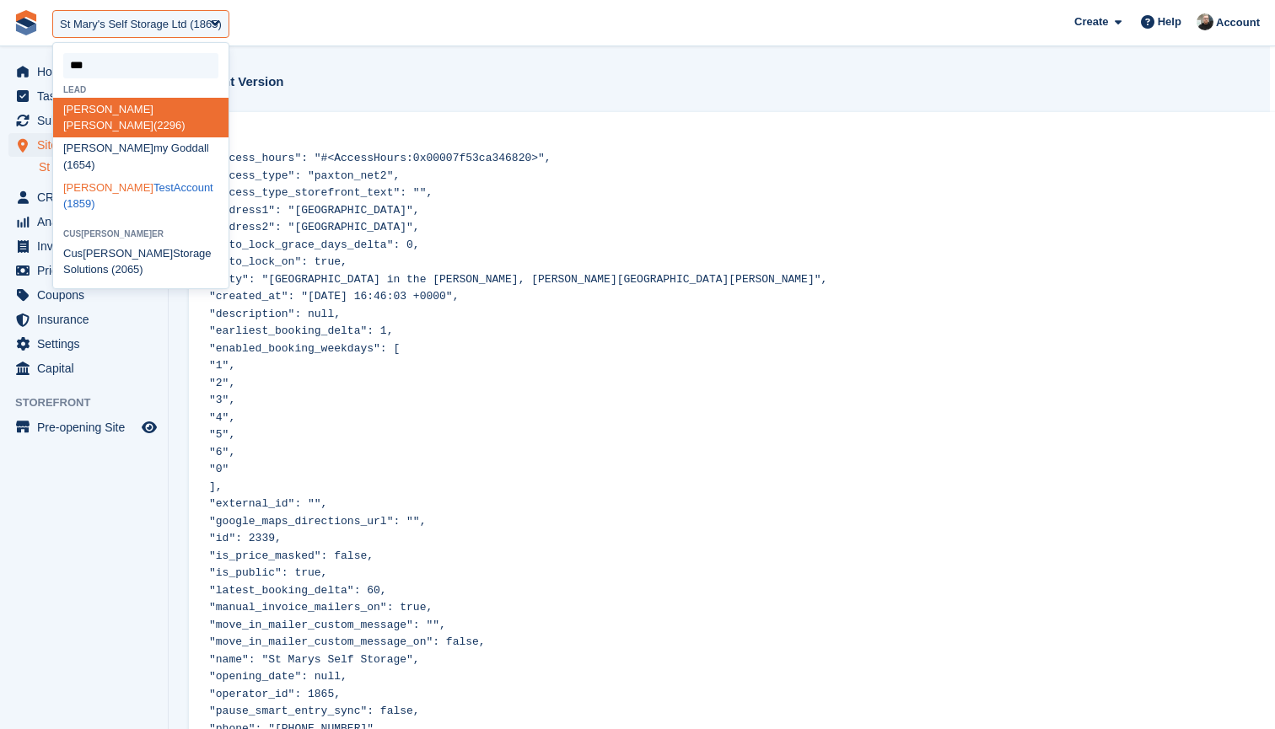
click at [121, 176] on div "Tom TestAccount (1859)" at bounding box center [140, 196] width 175 height 40
select select "****"
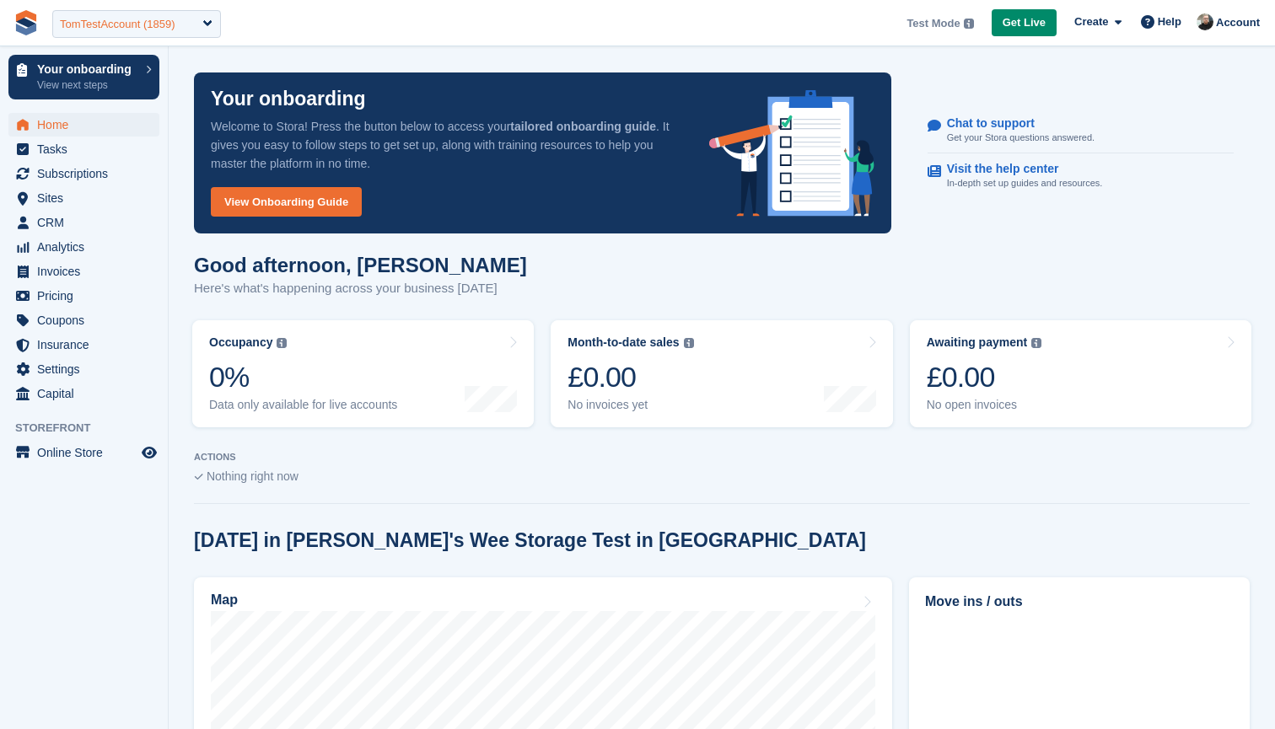
click at [117, 24] on div "TomTestAccount (1859)" at bounding box center [118, 24] width 116 height 17
